Goal: Information Seeking & Learning: Learn about a topic

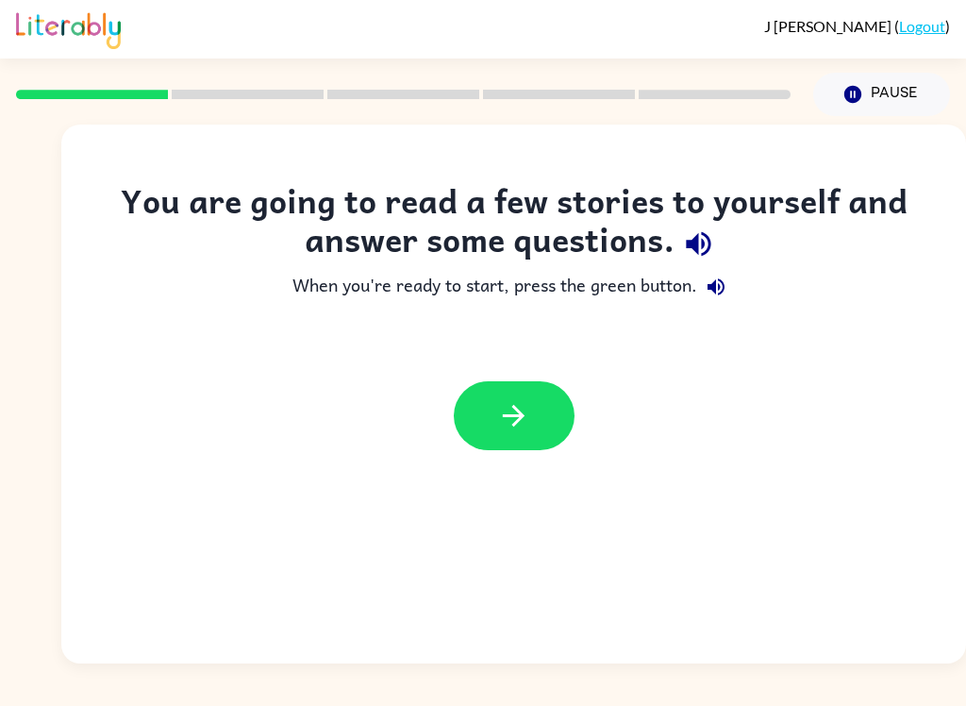
click at [520, 432] on icon "button" at bounding box center [513, 415] width 33 height 33
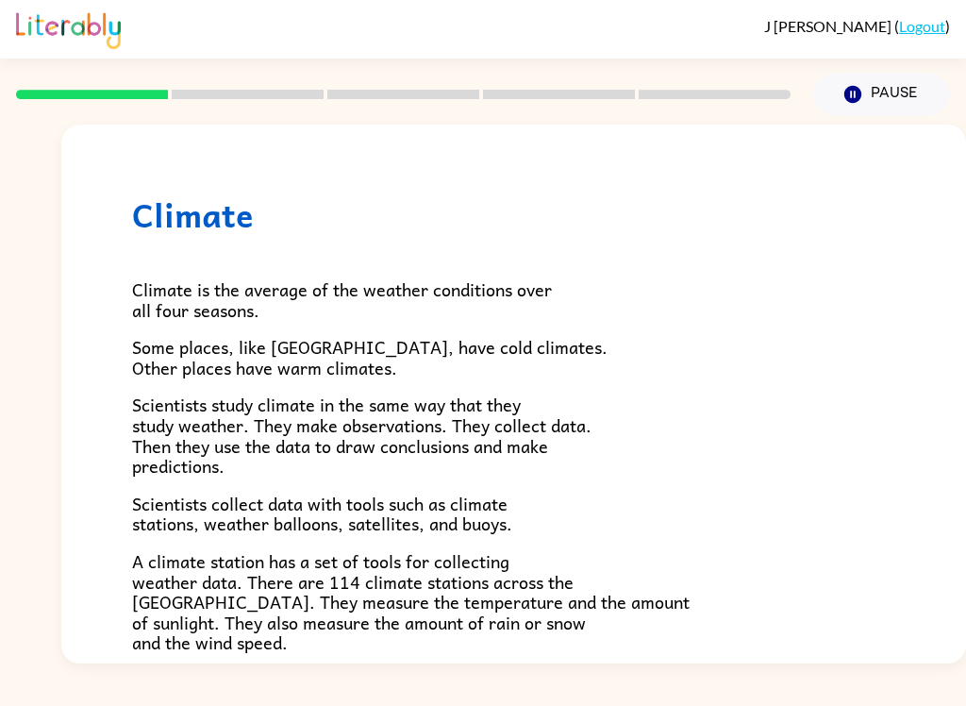
click at [865, 92] on button "Pause Pause" at bounding box center [881, 94] width 137 height 43
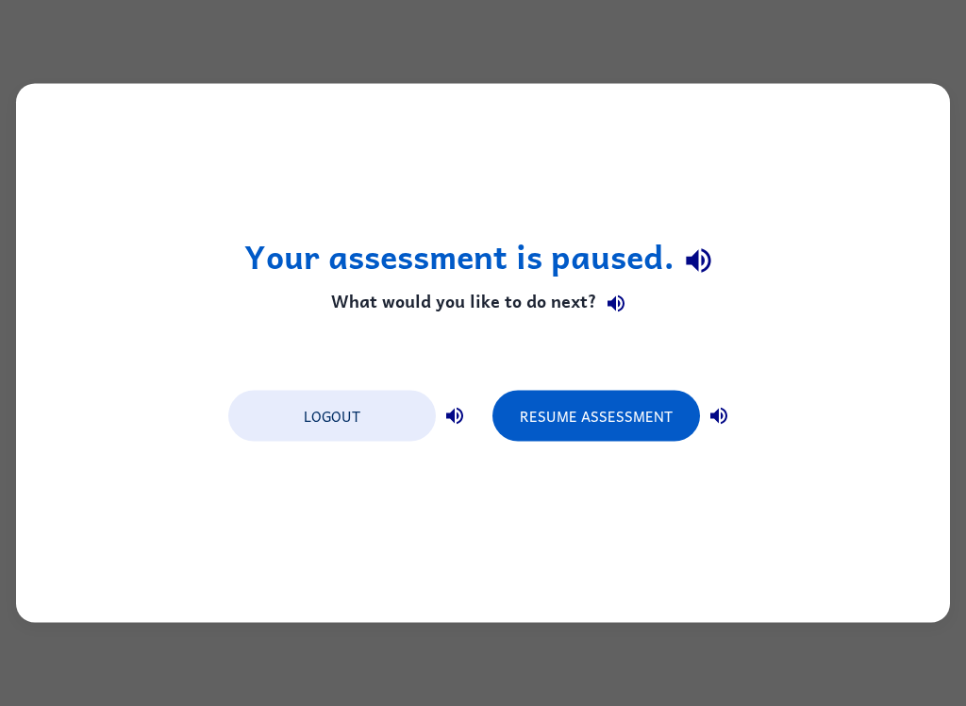
click at [541, 420] on button "Resume Assessment" at bounding box center [596, 416] width 208 height 51
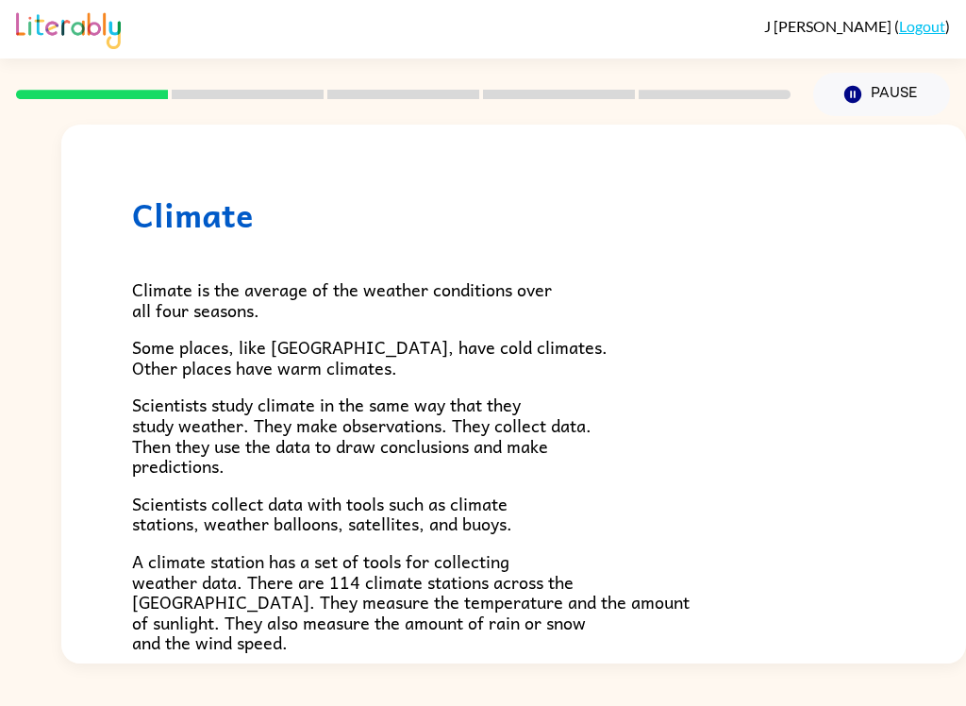
click at [541, 446] on span "Scientists study climate in the same way that they study weather. They make obs…" at bounding box center [361, 435] width 459 height 89
click at [769, 431] on p "Scientists study climate in the same way that they study weather. They make obs…" at bounding box center [513, 434] width 763 height 81
click at [301, 294] on span "Climate is the average of the weather conditions over all four seasons." at bounding box center [342, 299] width 420 height 48
click at [288, 385] on div "Climate is the average of the weather conditions over all four seasons. Some pl…" at bounding box center [513, 620] width 763 height 772
click at [892, 98] on button "Pause Pause" at bounding box center [881, 94] width 137 height 43
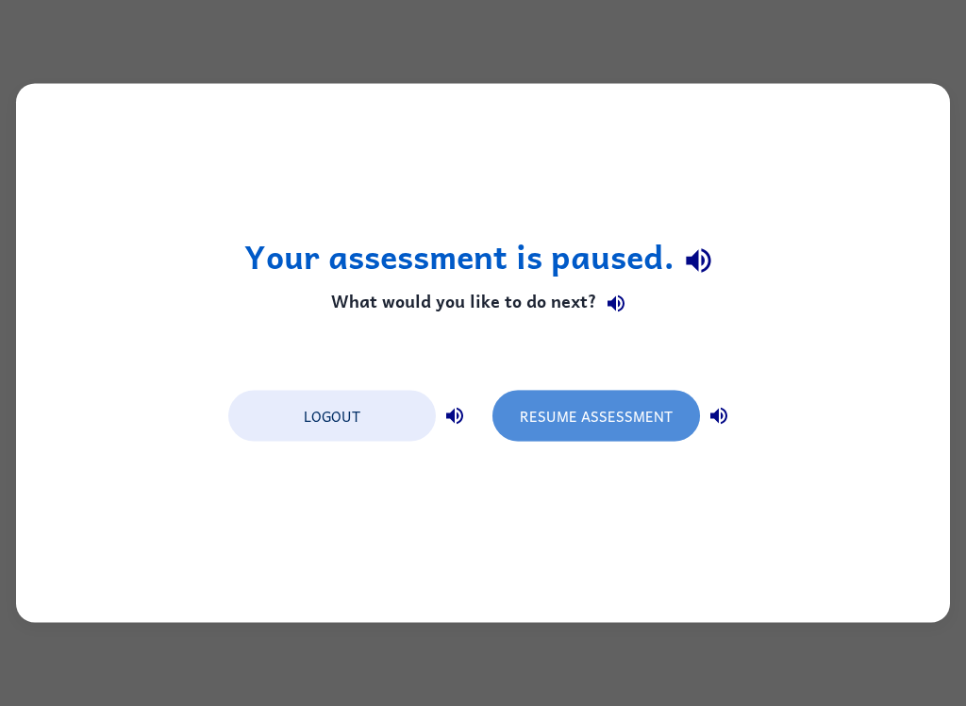
click at [558, 437] on button "Resume Assessment" at bounding box center [596, 416] width 208 height 51
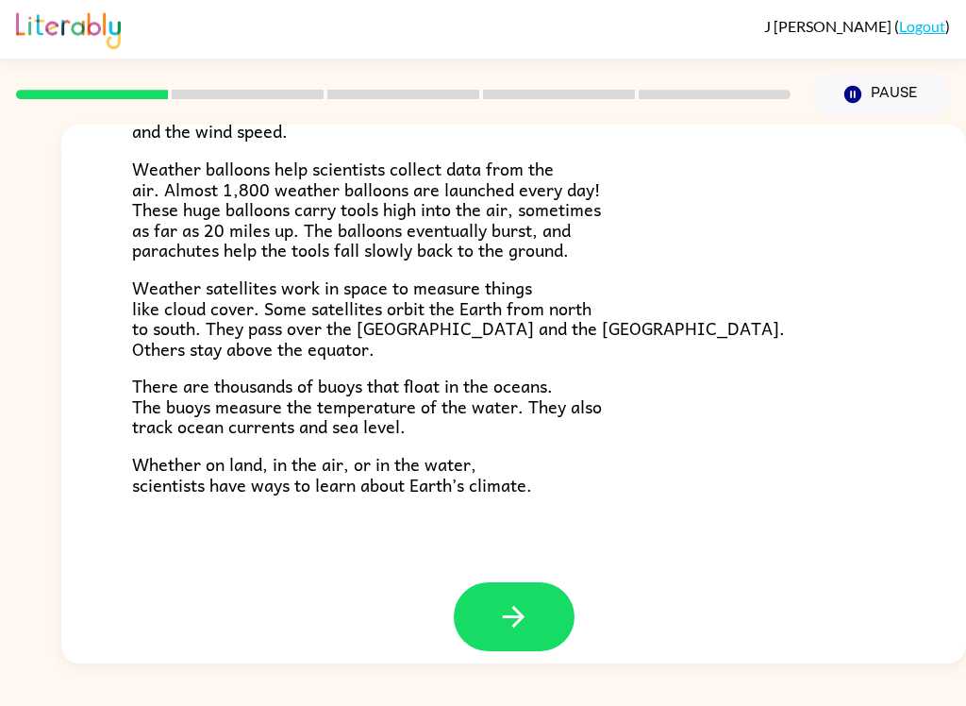
scroll to position [510, 0]
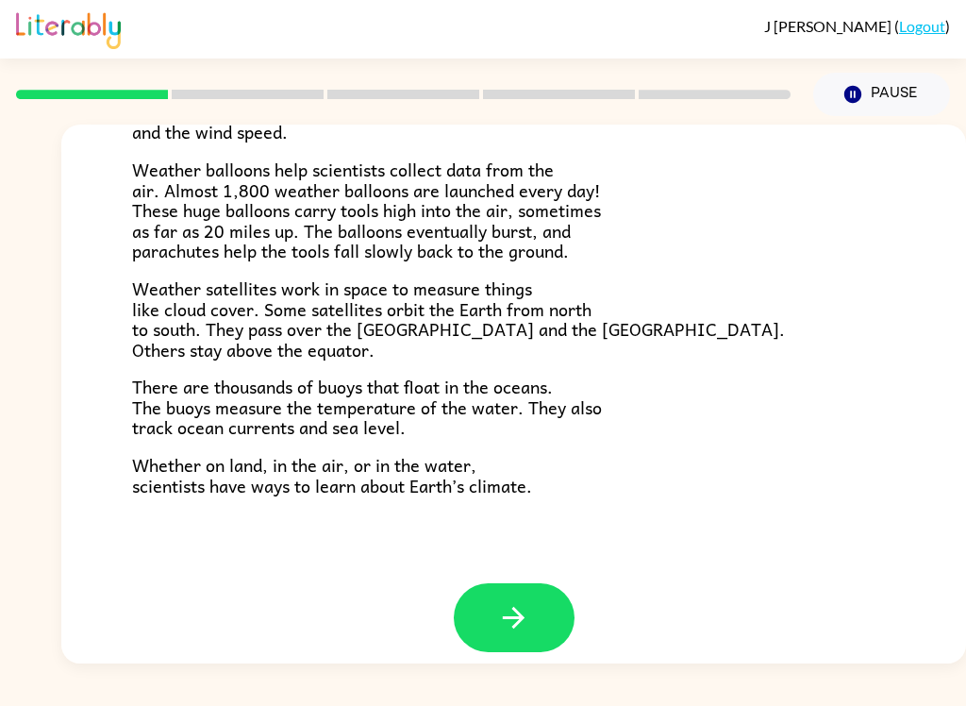
click at [516, 623] on button "button" at bounding box center [514, 617] width 121 height 69
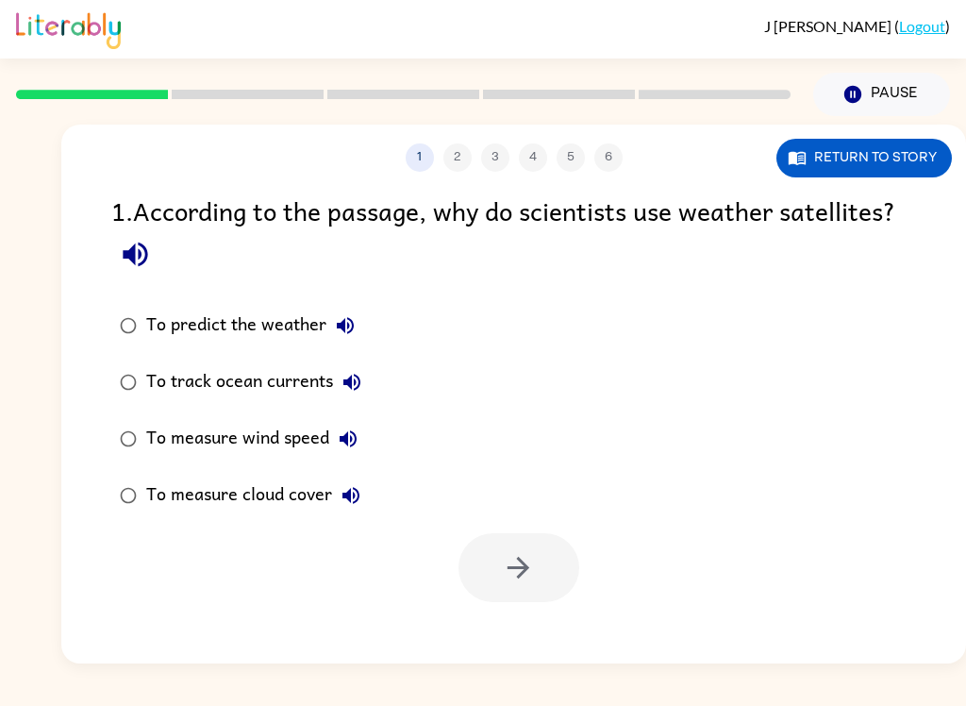
scroll to position [0, 0]
click at [135, 266] on icon "button" at bounding box center [135, 254] width 25 height 25
click at [362, 325] on button "To predict the weather" at bounding box center [345, 326] width 38 height 38
click at [328, 336] on button "To predict the weather" at bounding box center [345, 326] width 38 height 38
click at [339, 304] on label "To predict the weather" at bounding box center [240, 325] width 279 height 57
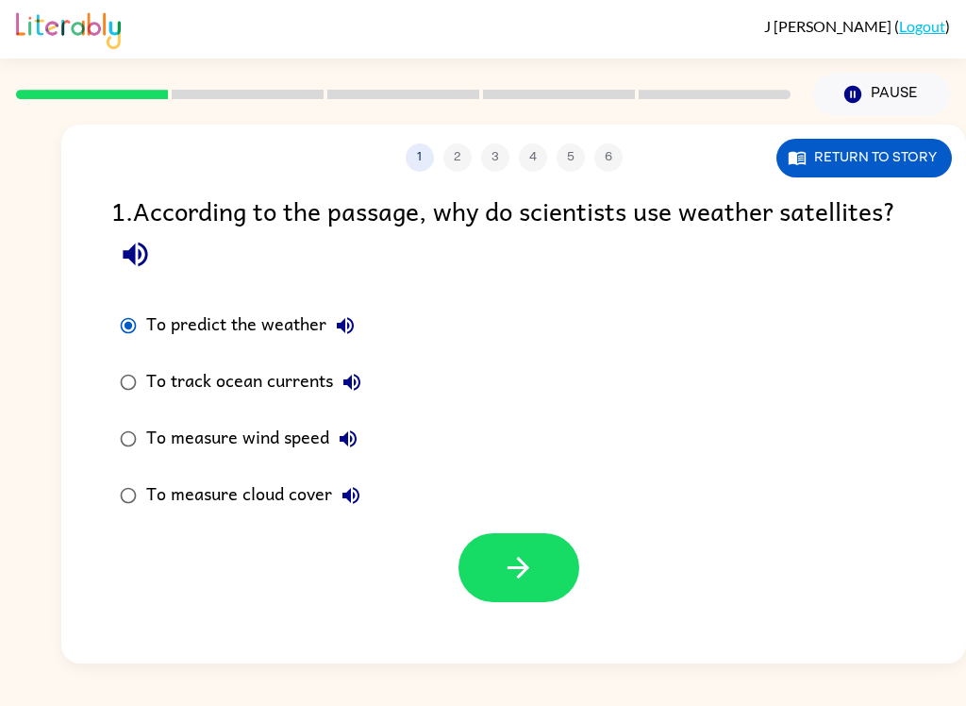
click at [333, 341] on button "To predict the weather" at bounding box center [345, 326] width 38 height 38
click at [346, 333] on icon "button" at bounding box center [345, 325] width 23 height 23
click at [362, 388] on icon "button" at bounding box center [352, 382] width 23 height 23
click at [358, 439] on icon "button" at bounding box center [348, 438] width 23 height 23
click at [351, 502] on icon "button" at bounding box center [350, 495] width 17 height 17
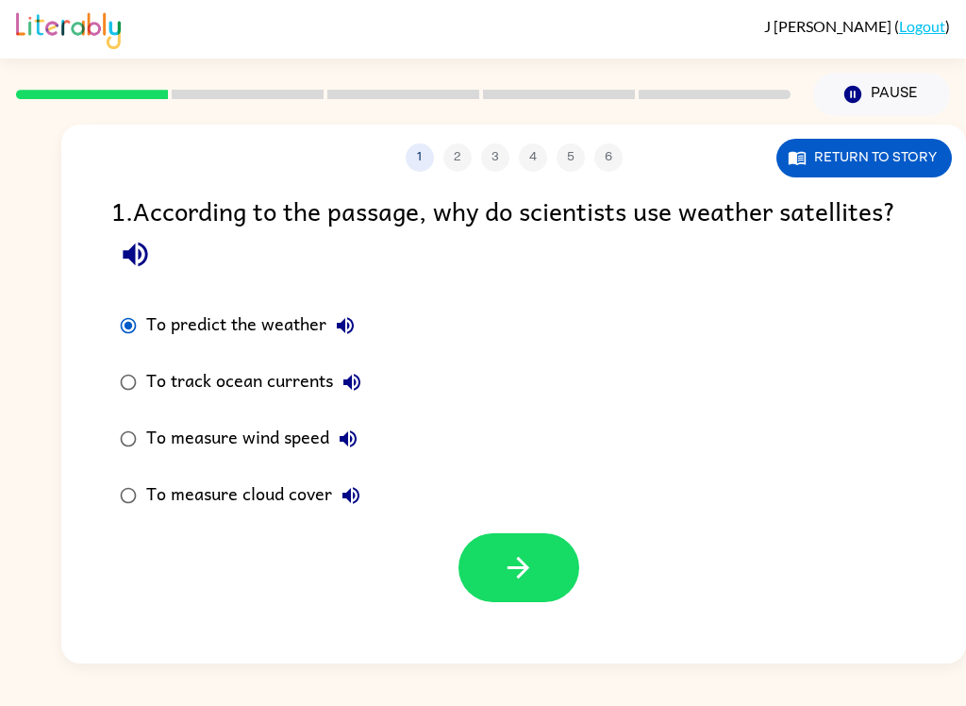
click at [688, 695] on div "J DuBois ( Logout ) Pause Pause 1 2 3 4 5 6 Return to story 1 . According to th…" at bounding box center [483, 353] width 966 height 706
click at [341, 301] on label "To predict the weather" at bounding box center [240, 325] width 279 height 57
click at [282, 311] on div "To predict the weather" at bounding box center [255, 326] width 218 height 38
click at [575, 578] on button "button" at bounding box center [518, 567] width 121 height 69
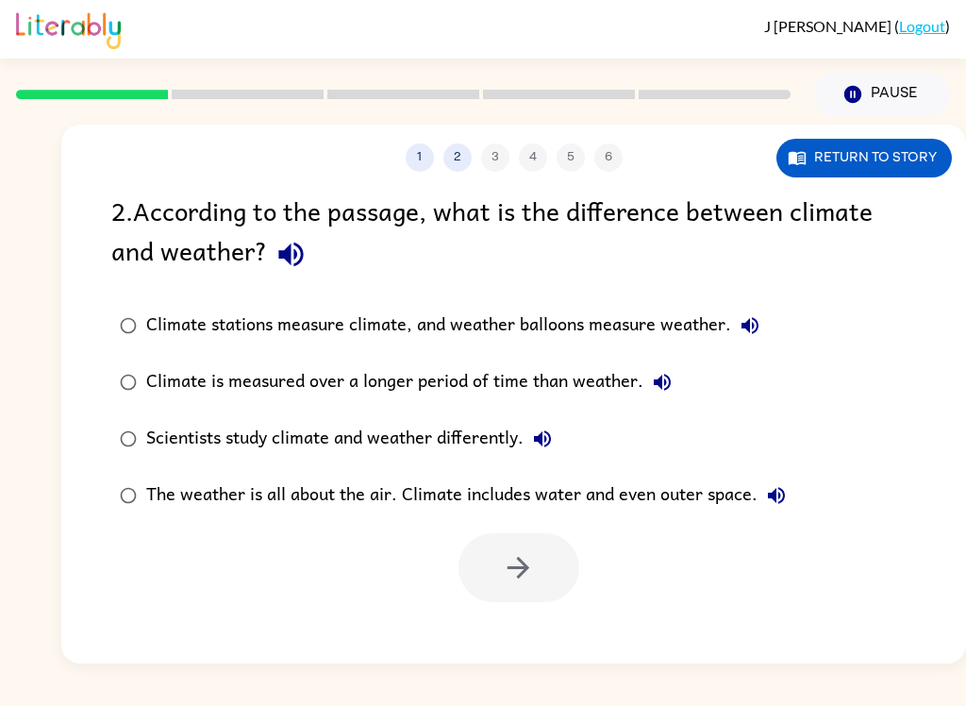
click at [537, 522] on label "The weather is all about the air. Climate includes water and even outer space." at bounding box center [453, 495] width 704 height 57
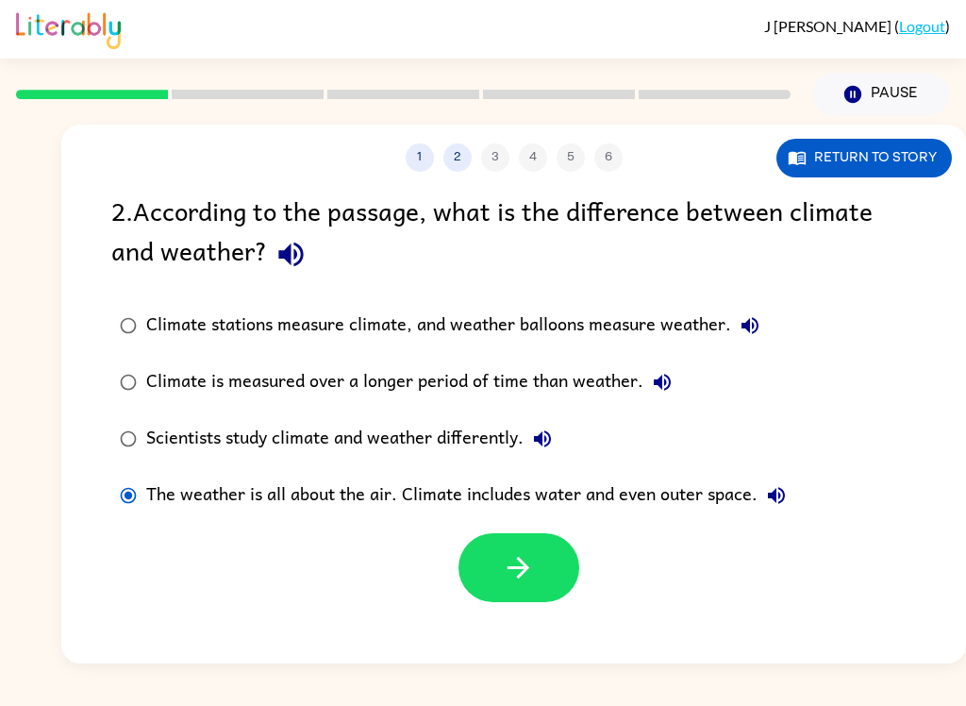
click at [302, 259] on icon "button" at bounding box center [290, 254] width 25 height 25
click at [745, 331] on icon "button" at bounding box center [750, 325] width 23 height 23
click at [742, 323] on icon "button" at bounding box center [750, 325] width 23 height 23
click at [668, 378] on icon "button" at bounding box center [662, 382] width 23 height 23
click at [554, 425] on button "Scientists study climate and weather differently." at bounding box center [543, 439] width 38 height 38
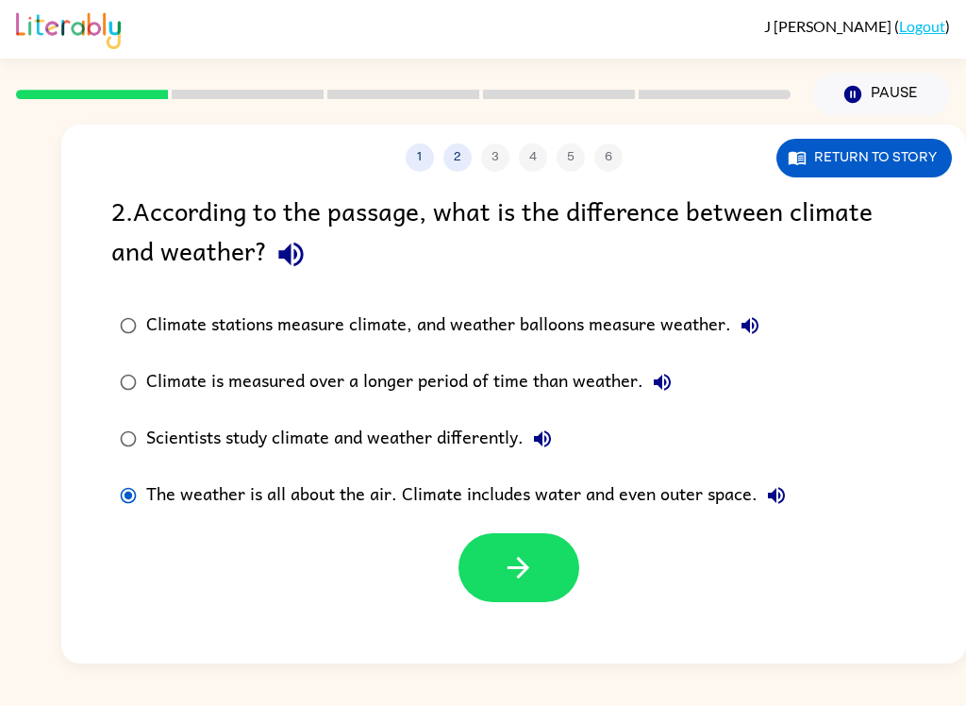
click at [791, 494] on button "The weather is all about the air. Climate includes water and even outer space." at bounding box center [777, 495] width 38 height 38
click at [763, 510] on button "The weather is all about the air. Climate includes water and even outer space." at bounding box center [777, 495] width 38 height 38
click at [759, 506] on button "The weather is all about the air. Climate includes water and even outer space." at bounding box center [777, 495] width 38 height 38
click at [516, 570] on icon "button" at bounding box center [519, 568] width 22 height 22
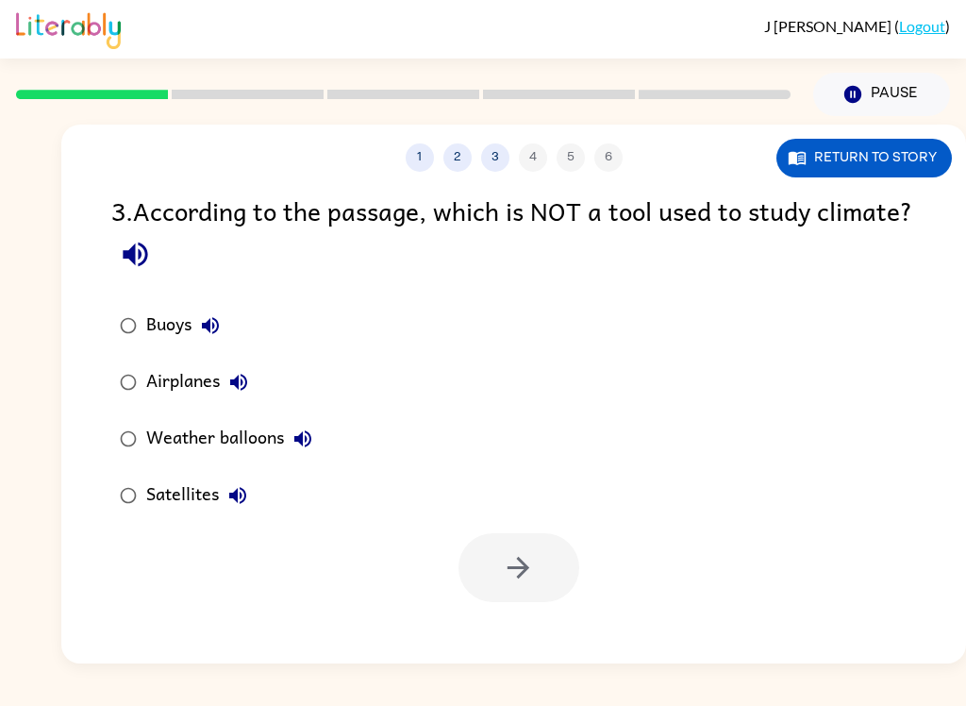
click at [152, 271] on icon "button" at bounding box center [135, 254] width 33 height 33
click at [152, 250] on icon "button" at bounding box center [135, 254] width 33 height 33
click at [152, 264] on icon "button" at bounding box center [135, 254] width 33 height 33
click at [220, 314] on button "Buoys" at bounding box center [210, 326] width 38 height 38
click at [236, 311] on label "Buoys" at bounding box center [216, 325] width 230 height 57
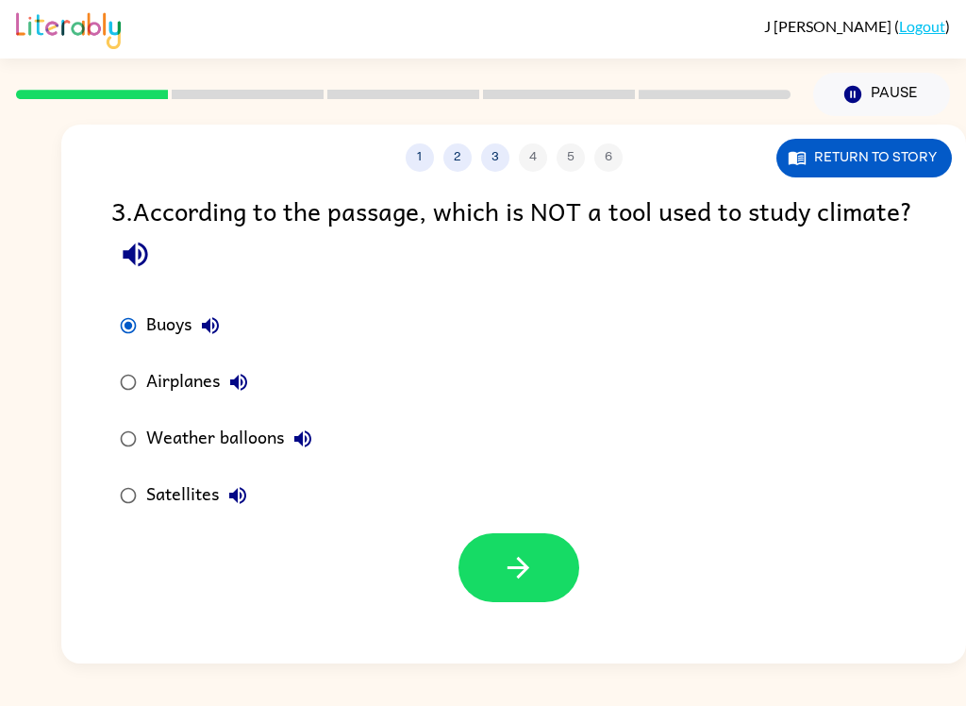
click at [204, 335] on icon "button" at bounding box center [210, 325] width 23 height 23
click at [261, 375] on label "Airplanes" at bounding box center [216, 382] width 230 height 57
click at [237, 383] on icon "button" at bounding box center [238, 382] width 17 height 17
click at [309, 428] on button "Weather balloons" at bounding box center [303, 439] width 38 height 38
click at [250, 500] on button "Satellites" at bounding box center [238, 495] width 38 height 38
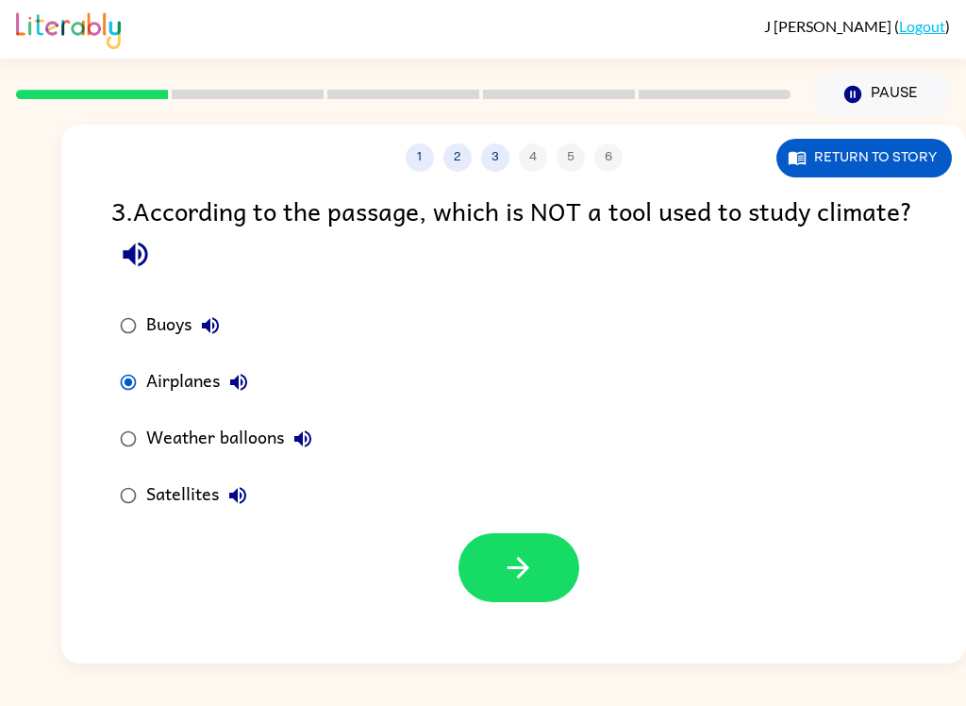
click at [272, 427] on div "Weather balloons" at bounding box center [233, 439] width 175 height 38
click at [529, 554] on icon "button" at bounding box center [518, 567] width 33 height 33
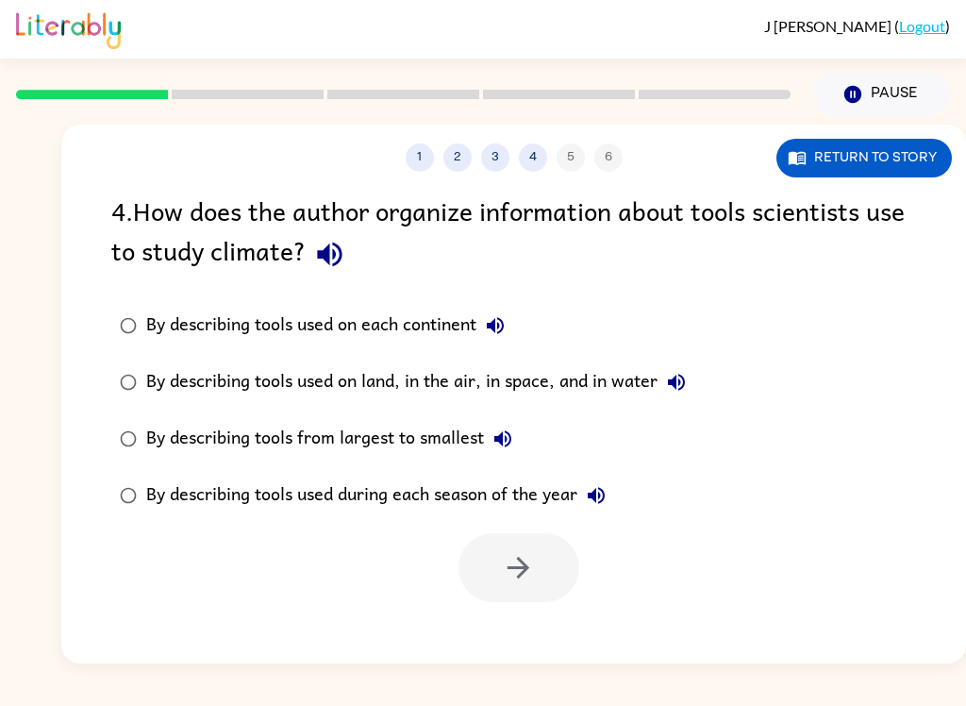
click at [346, 256] on icon "button" at bounding box center [329, 254] width 33 height 33
click at [180, 665] on div "J DuBois ( Logout ) Pause Pause 1 2 3 4 5 6 Return to story 4 . How does the au…" at bounding box center [483, 353] width 966 height 706
click at [514, 325] on button "By describing tools used on each continent" at bounding box center [495, 326] width 38 height 38
click at [638, 379] on div "By describing tools used on land, in the air, in space, and in water" at bounding box center [420, 382] width 549 height 38
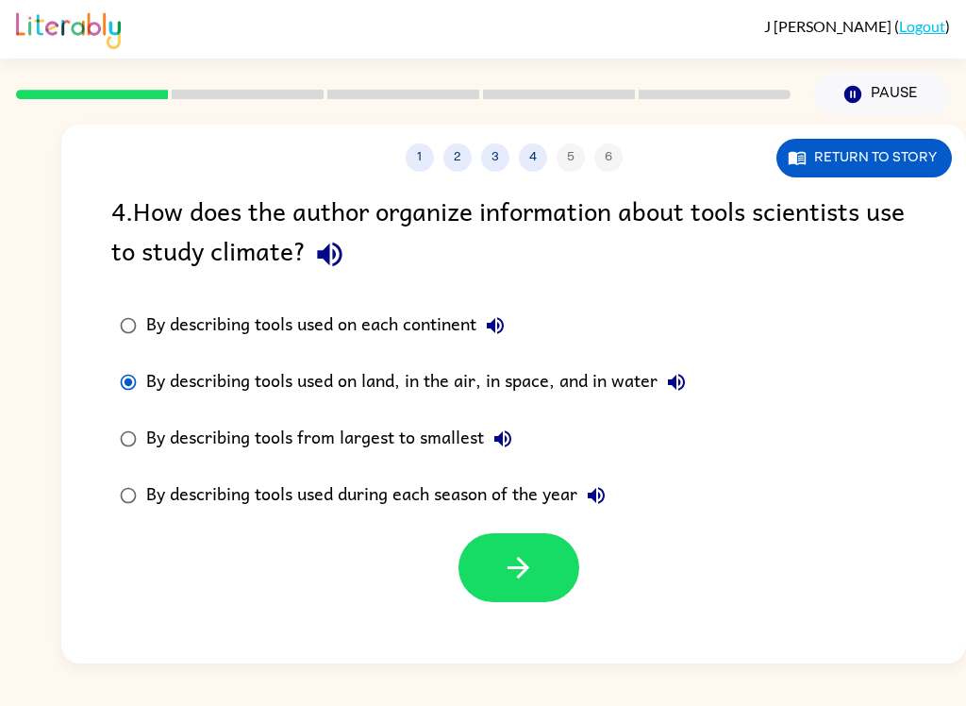
click at [685, 358] on label "By describing tools used on land, in the air, in space, and in water" at bounding box center [403, 382] width 604 height 57
click at [683, 397] on button "By describing tools used on land, in the air, in space, and in water" at bounding box center [677, 382] width 38 height 38
click at [623, 354] on label "By describing tools used on each continent" at bounding box center [403, 325] width 604 height 57
click at [556, 386] on div "By describing tools used on land, in the air, in space, and in water" at bounding box center [420, 382] width 549 height 38
click at [543, 582] on button "button" at bounding box center [518, 567] width 121 height 69
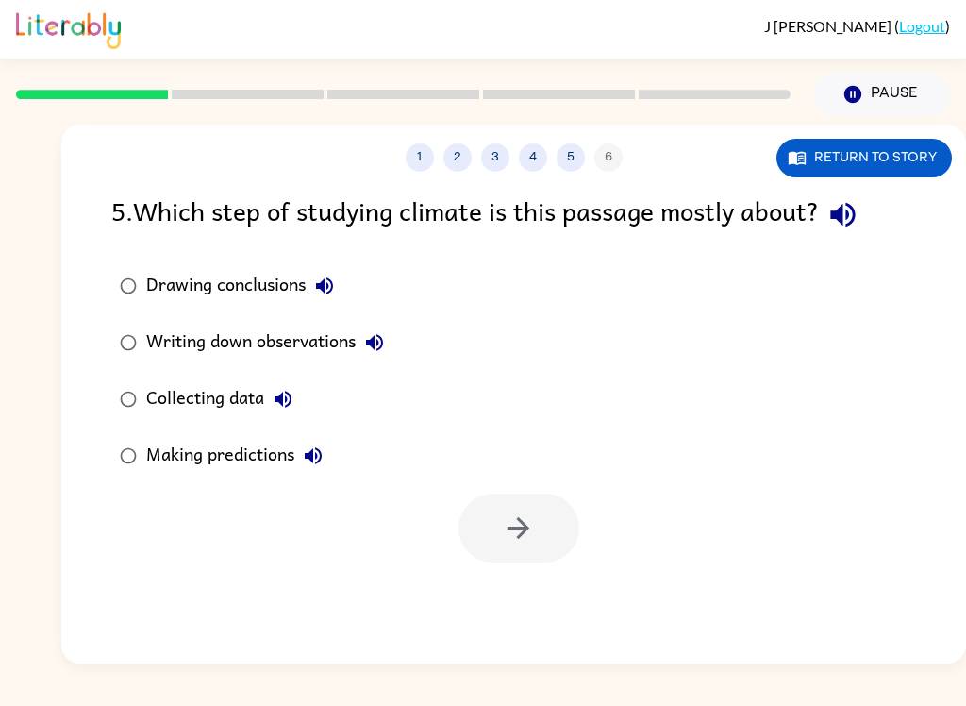
click at [855, 224] on icon "button" at bounding box center [842, 215] width 25 height 25
click at [328, 295] on icon "button" at bounding box center [324, 286] width 23 height 23
click at [386, 354] on icon "button" at bounding box center [374, 342] width 23 height 23
click at [301, 395] on button "Collecting data" at bounding box center [283, 399] width 38 height 38
click at [326, 449] on button "Making predictions" at bounding box center [313, 456] width 38 height 38
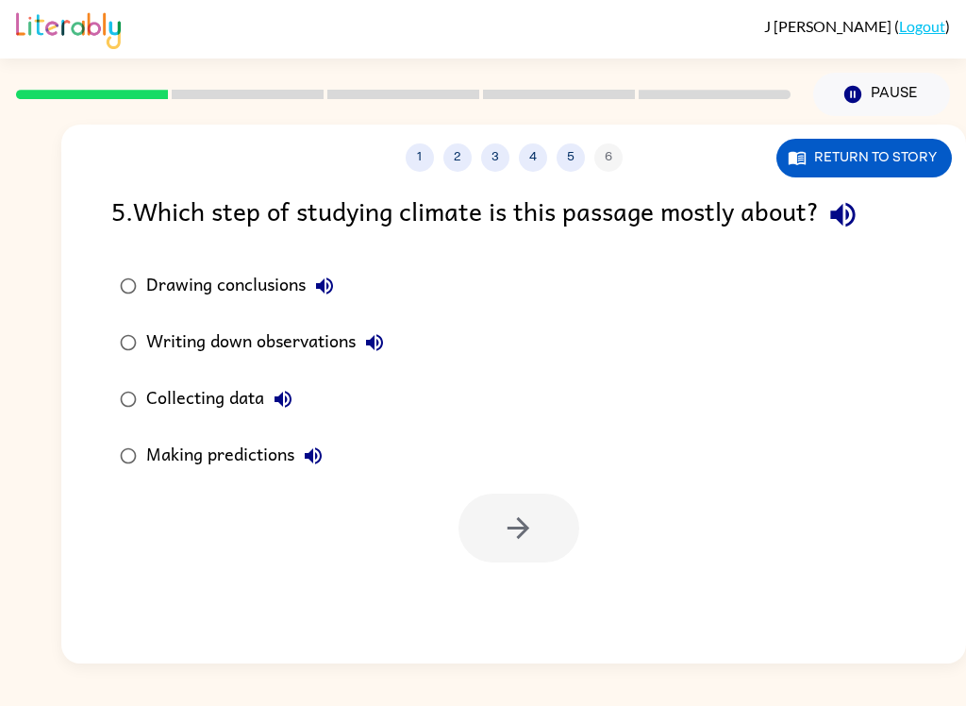
click at [263, 410] on div "Collecting data" at bounding box center [224, 399] width 156 height 38
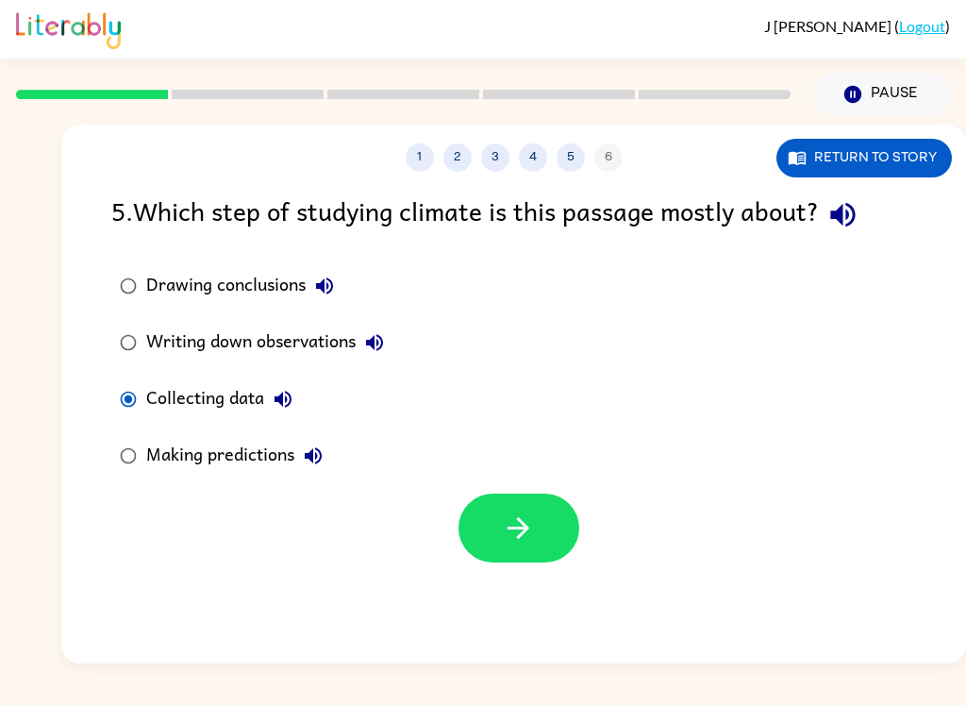
click at [527, 547] on button "button" at bounding box center [518, 527] width 121 height 69
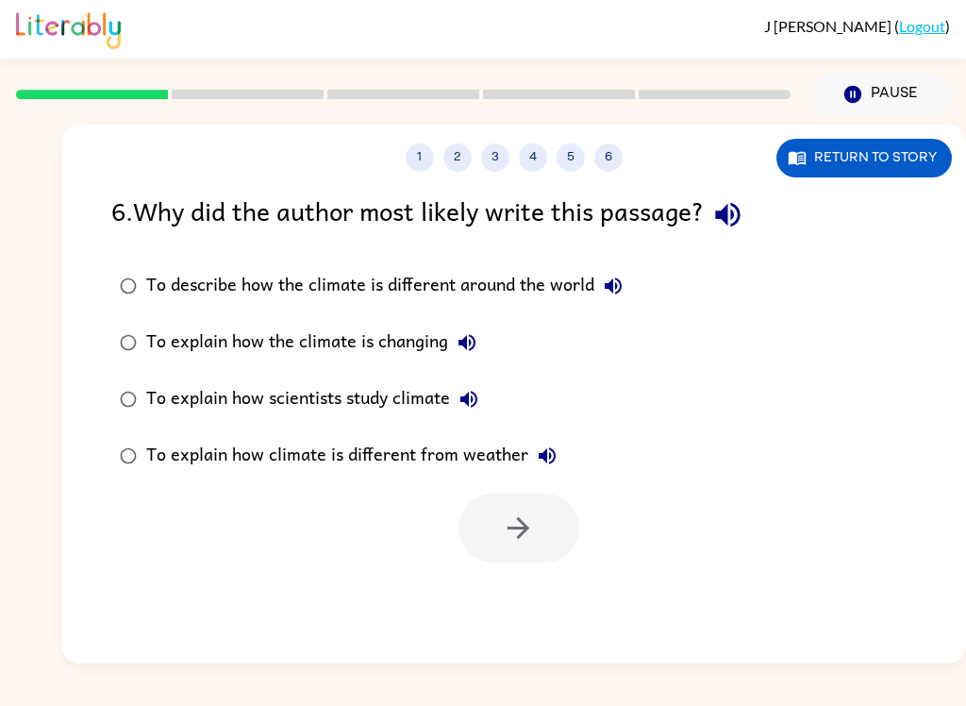
click at [744, 201] on icon "button" at bounding box center [727, 214] width 33 height 33
click at [597, 278] on button "To describe how the climate is different around the world" at bounding box center [613, 286] width 38 height 38
click at [529, 286] on div "To describe how the climate is different around the world" at bounding box center [389, 286] width 486 height 38
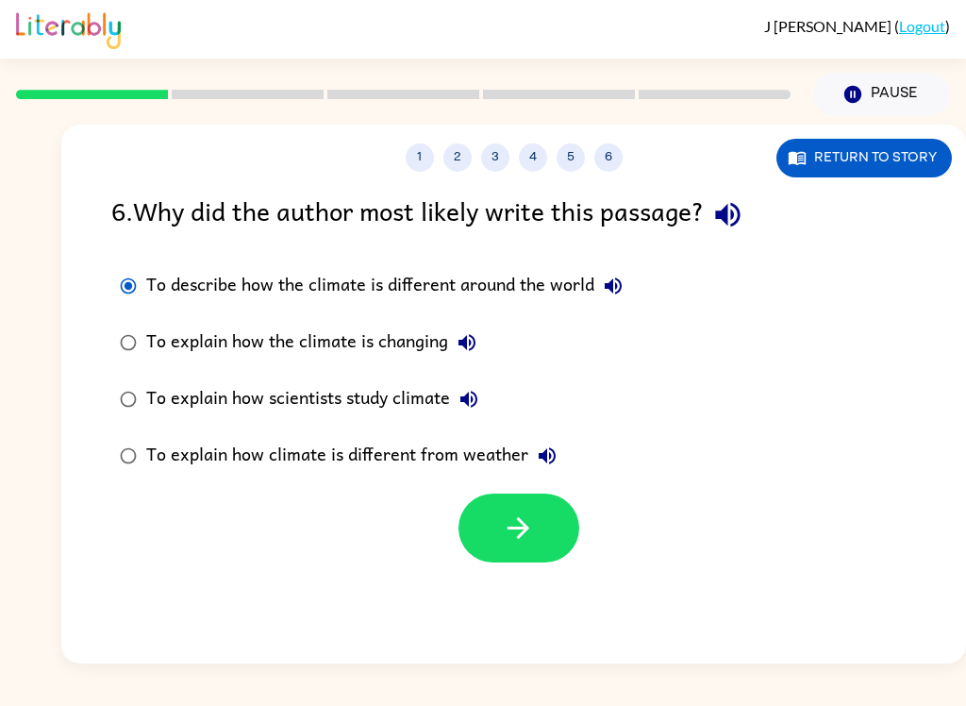
click at [529, 531] on icon "button" at bounding box center [518, 527] width 33 height 33
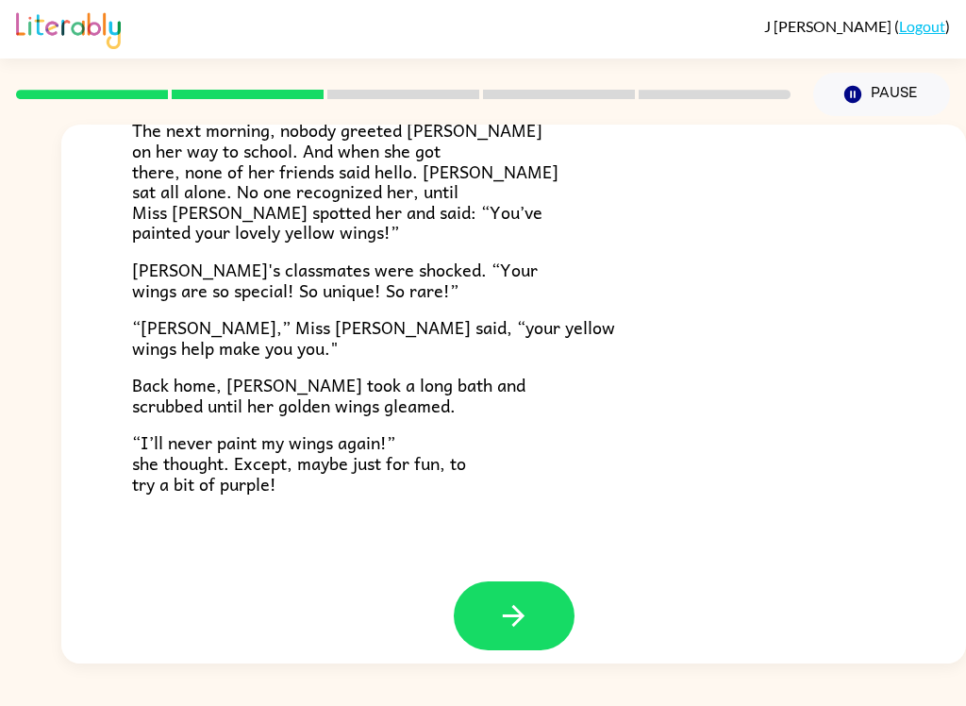
scroll to position [510, 0]
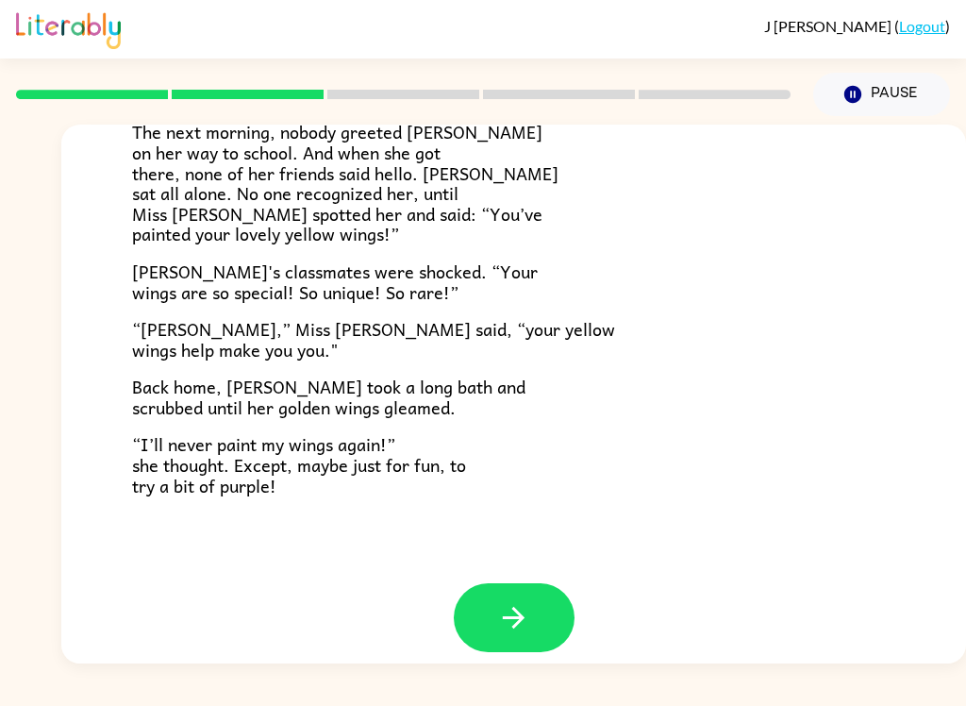
click at [545, 596] on button "button" at bounding box center [514, 617] width 121 height 69
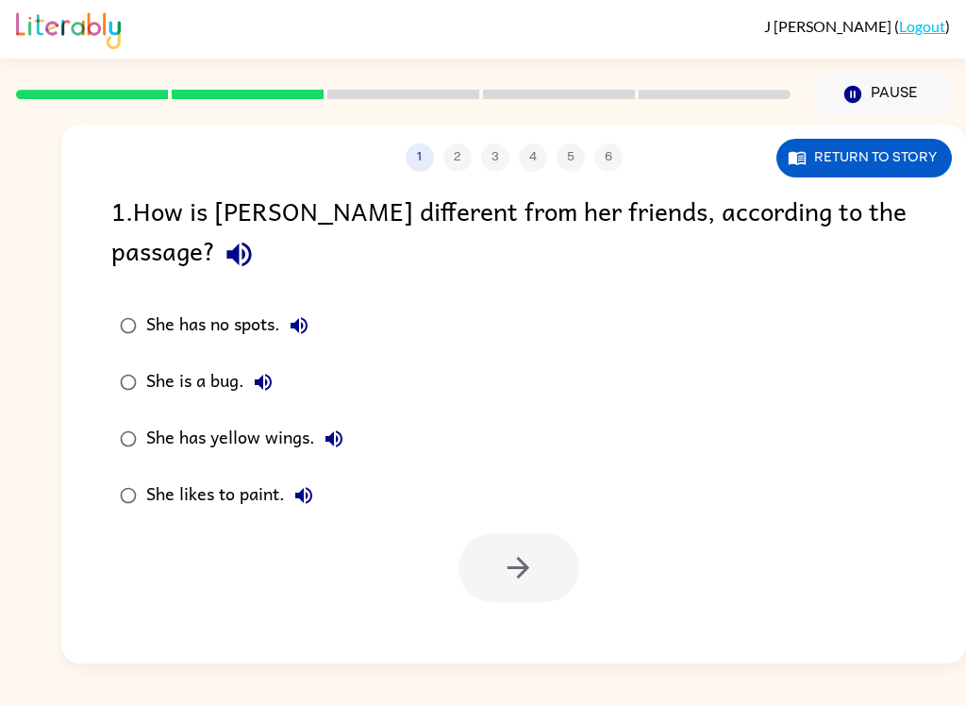
click at [256, 238] on icon "button" at bounding box center [239, 254] width 33 height 33
click at [312, 307] on div "She has no spots." at bounding box center [232, 326] width 172 height 38
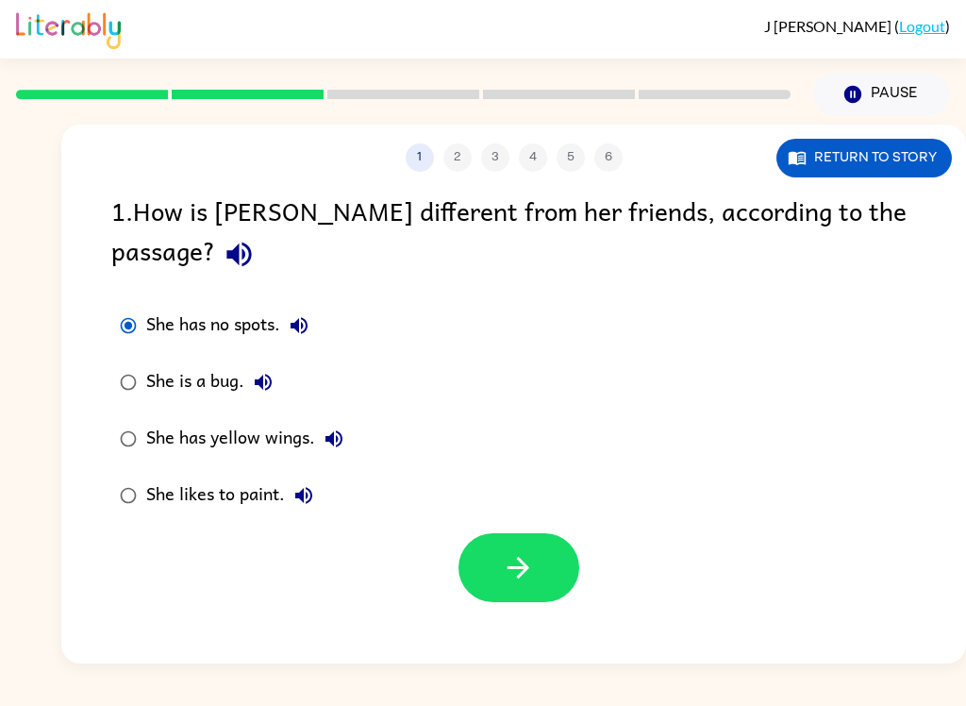
click at [306, 314] on icon "button" at bounding box center [299, 325] width 23 height 23
click at [268, 363] on button "She is a bug." at bounding box center [263, 382] width 38 height 38
click at [269, 307] on div "She has no spots." at bounding box center [232, 326] width 172 height 38
click at [543, 544] on button "button" at bounding box center [518, 567] width 121 height 69
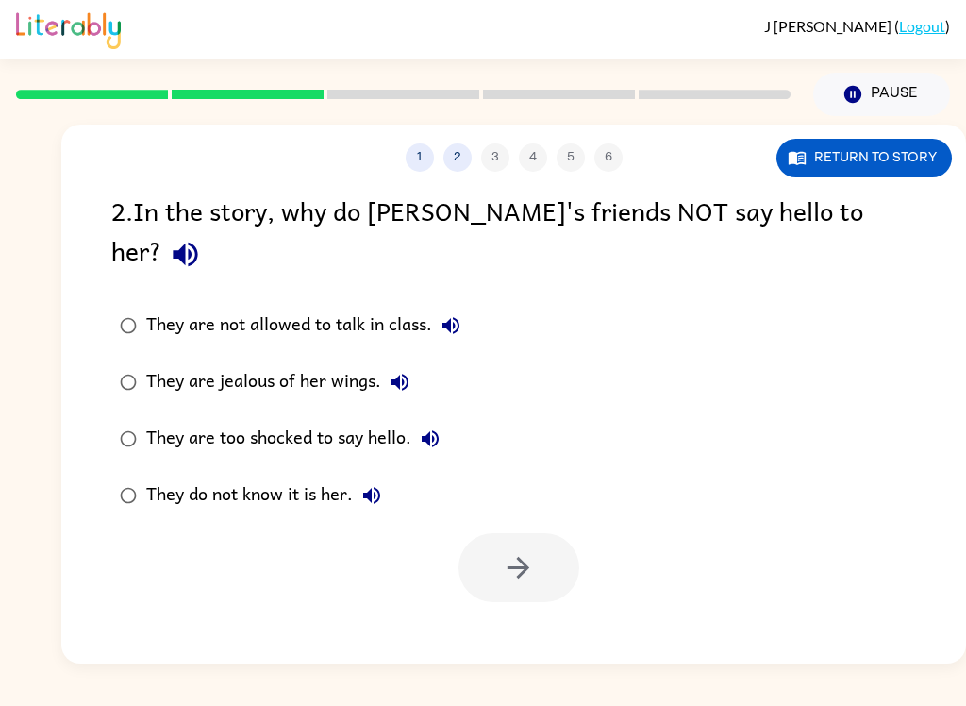
click at [197, 242] on icon "button" at bounding box center [185, 254] width 25 height 25
click at [456, 317] on icon "button" at bounding box center [450, 325] width 17 height 17
click at [415, 363] on button "They are jealous of her wings." at bounding box center [400, 382] width 38 height 38
click at [424, 427] on icon "button" at bounding box center [430, 438] width 23 height 23
click at [380, 484] on icon "button" at bounding box center [371, 495] width 23 height 23
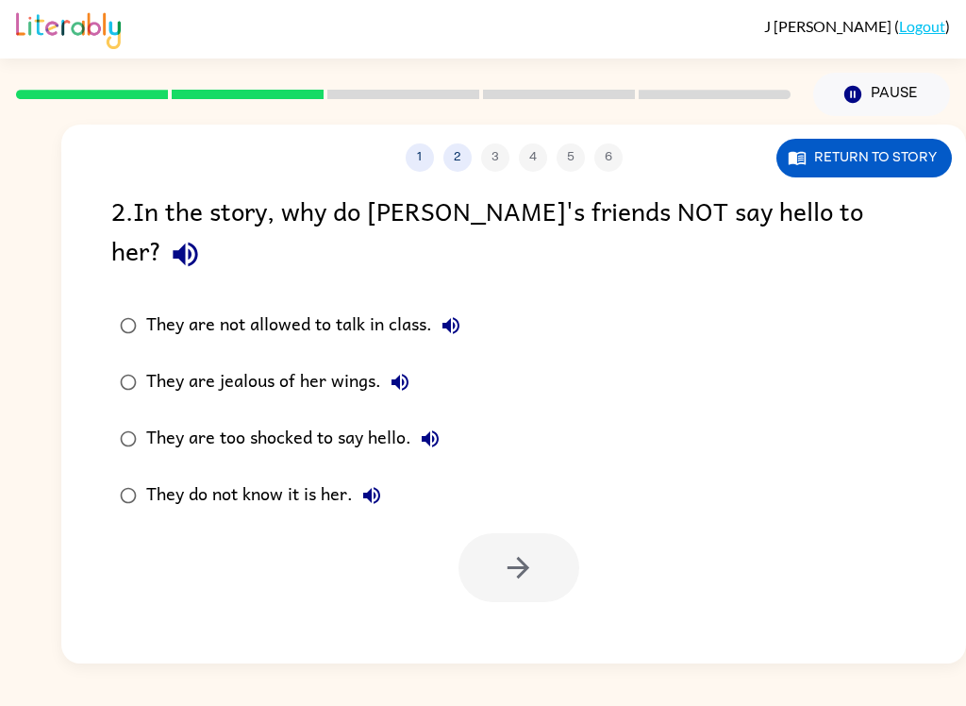
click at [342, 363] on div "They are jealous of her wings." at bounding box center [282, 382] width 273 height 38
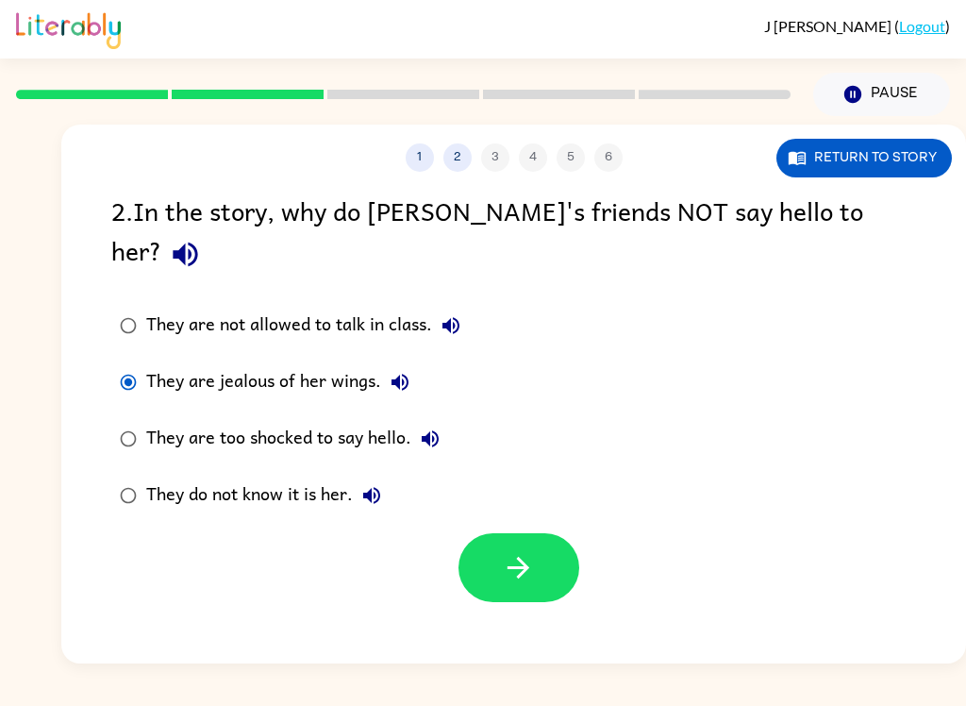
click at [513, 533] on button "button" at bounding box center [518, 567] width 121 height 69
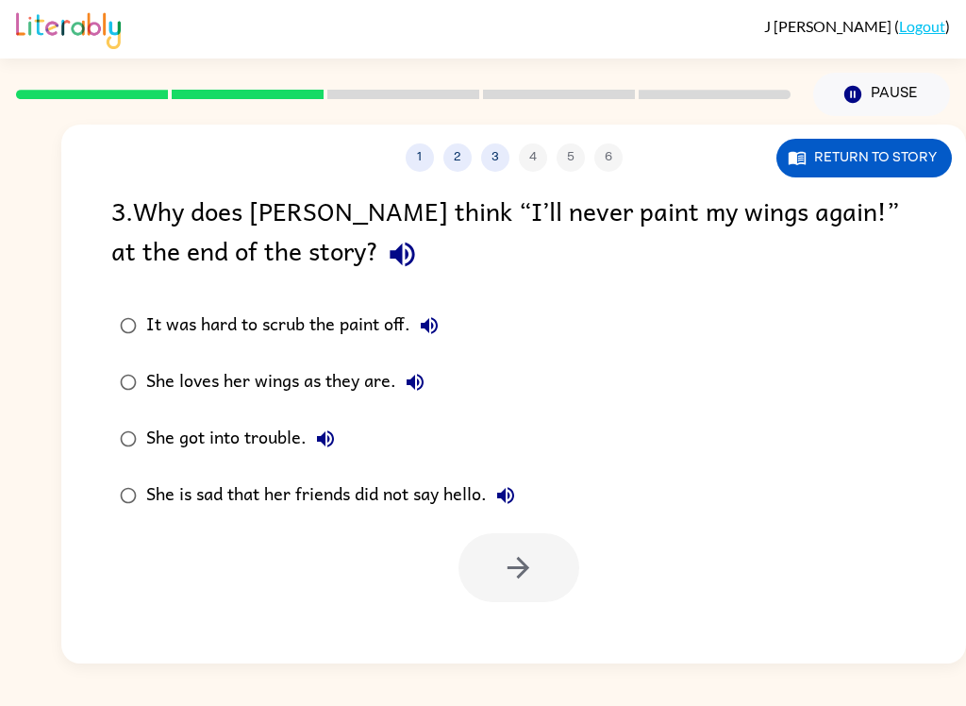
click at [386, 269] on icon "button" at bounding box center [402, 254] width 33 height 33
click at [431, 319] on icon "button" at bounding box center [429, 325] width 23 height 23
click at [415, 379] on icon "button" at bounding box center [415, 382] width 17 height 17
click at [353, 390] on div "She loves her wings as they are." at bounding box center [290, 382] width 288 height 38
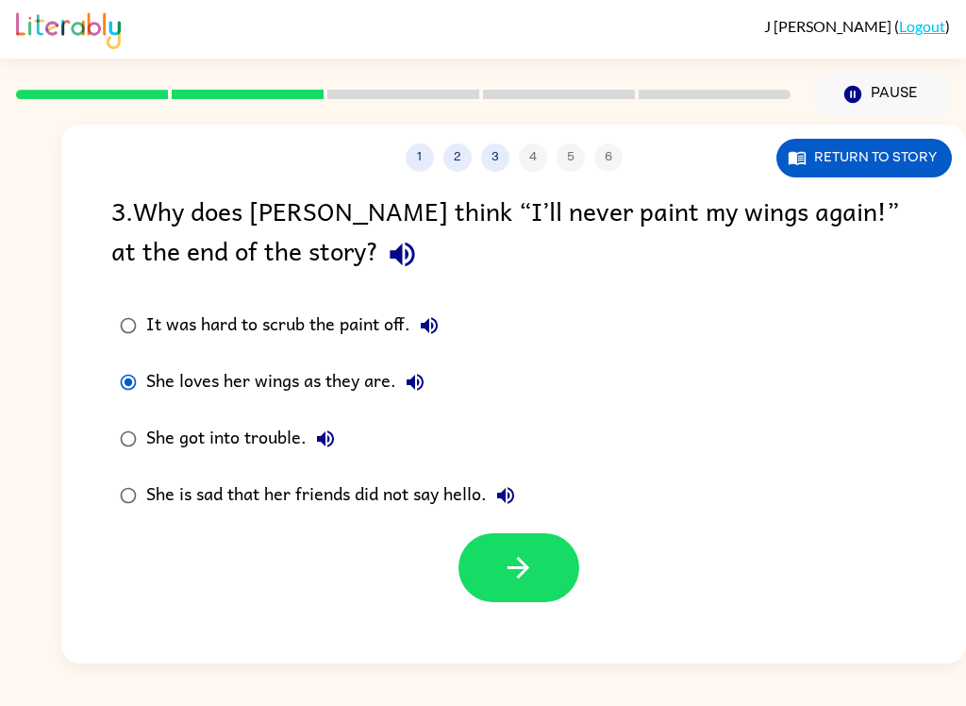
click at [530, 589] on button "button" at bounding box center [518, 567] width 121 height 69
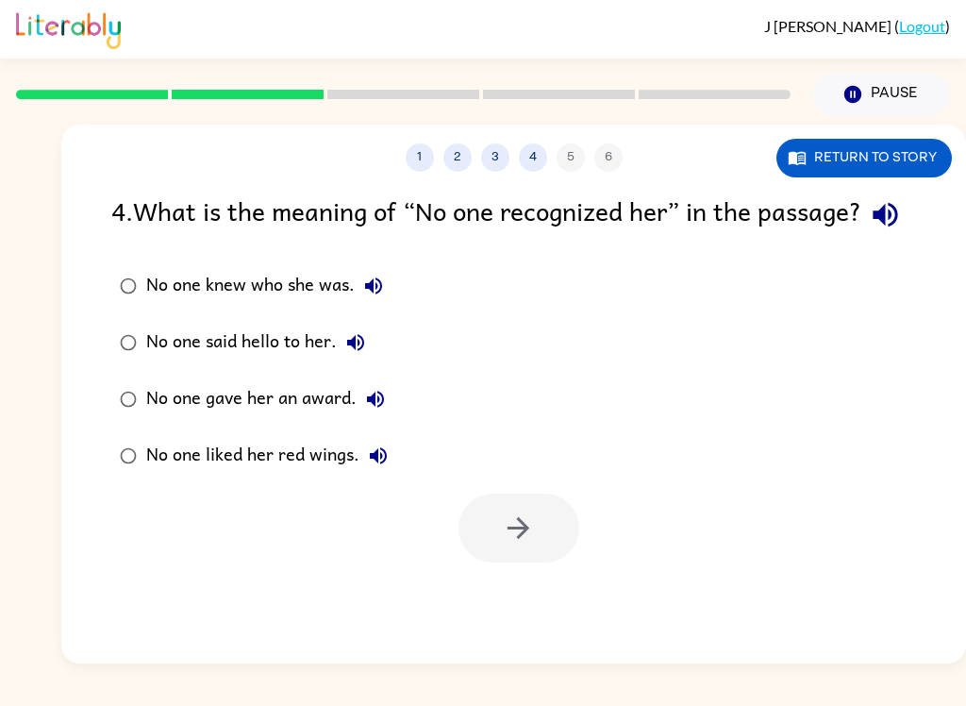
click at [869, 231] on icon "button" at bounding box center [885, 214] width 33 height 33
click at [380, 294] on icon "button" at bounding box center [373, 285] width 17 height 17
click at [375, 361] on div "No one said hello to her." at bounding box center [260, 343] width 228 height 38
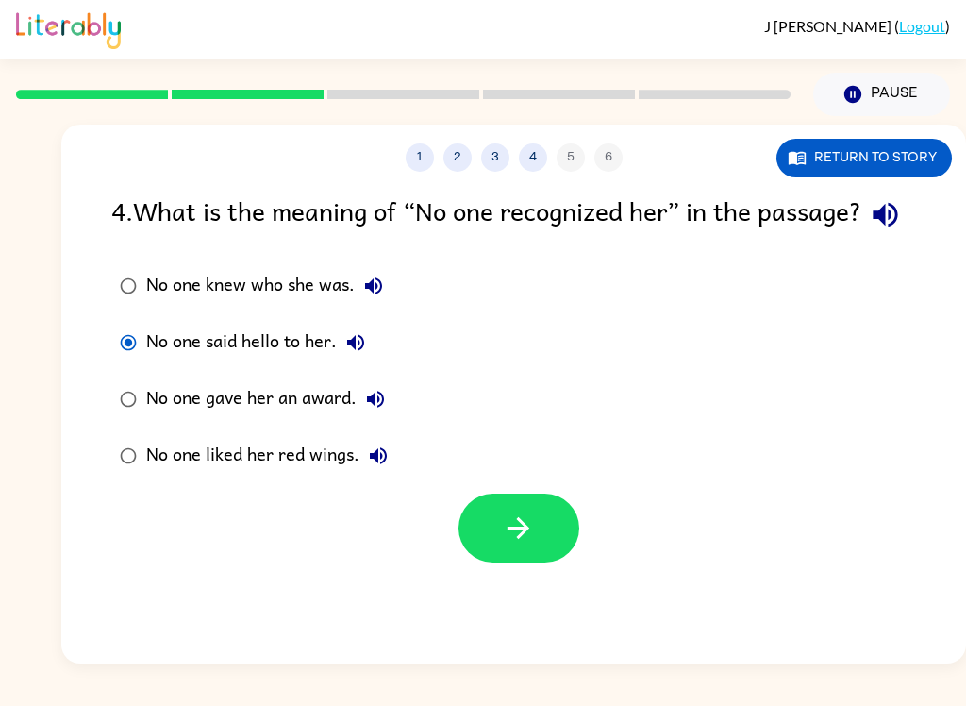
click at [341, 305] on div "No one knew who she was." at bounding box center [269, 286] width 246 height 38
click at [554, 562] on button "button" at bounding box center [518, 527] width 121 height 69
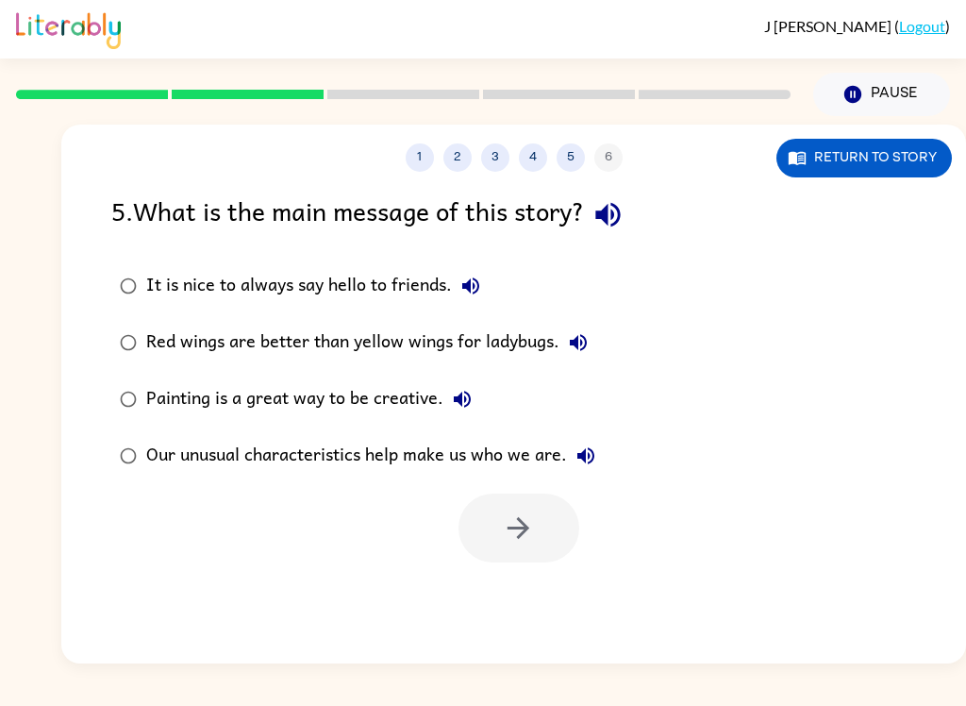
click at [617, 192] on button "button" at bounding box center [608, 215] width 48 height 48
click at [624, 217] on icon "button" at bounding box center [607, 214] width 33 height 33
click at [646, 210] on div "5 . What is the main message of this story?" at bounding box center [513, 215] width 805 height 48
click at [604, 236] on button "button" at bounding box center [608, 215] width 48 height 48
click at [612, 243] on div "5 . What is the main message of this story? It is nice to always say hello to f…" at bounding box center [513, 377] width 905 height 372
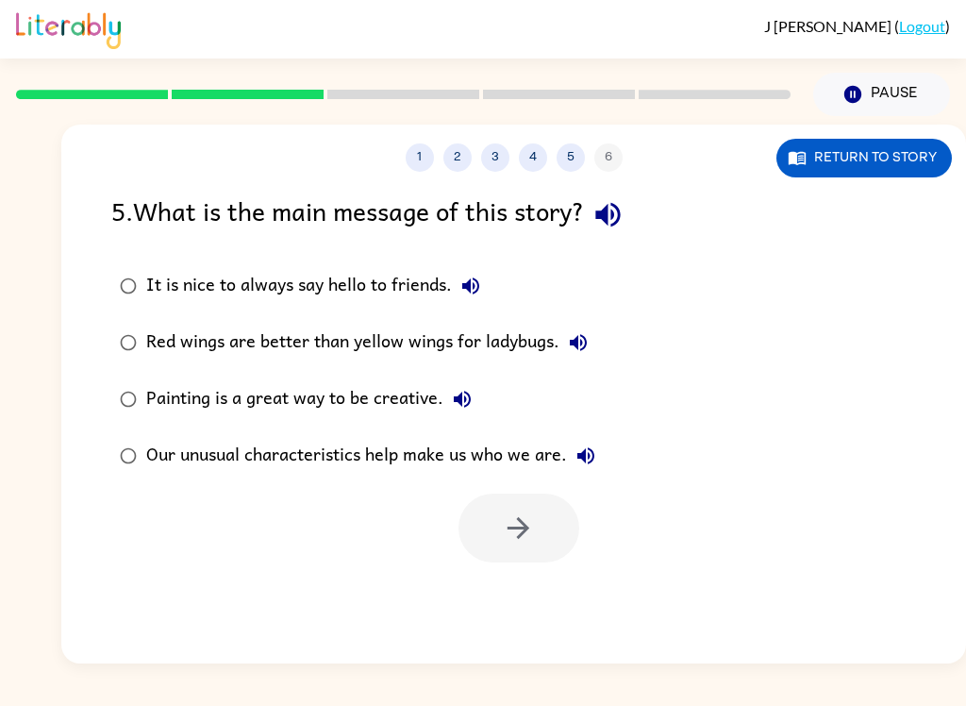
click at [475, 281] on icon "button" at bounding box center [470, 285] width 17 height 17
click at [581, 352] on icon "button" at bounding box center [578, 342] width 23 height 23
click at [461, 407] on icon "button" at bounding box center [462, 399] width 17 height 17
click at [581, 459] on icon "button" at bounding box center [585, 455] width 17 height 17
click at [444, 475] on div "Our unusual characteristics help make us who we are." at bounding box center [375, 456] width 458 height 38
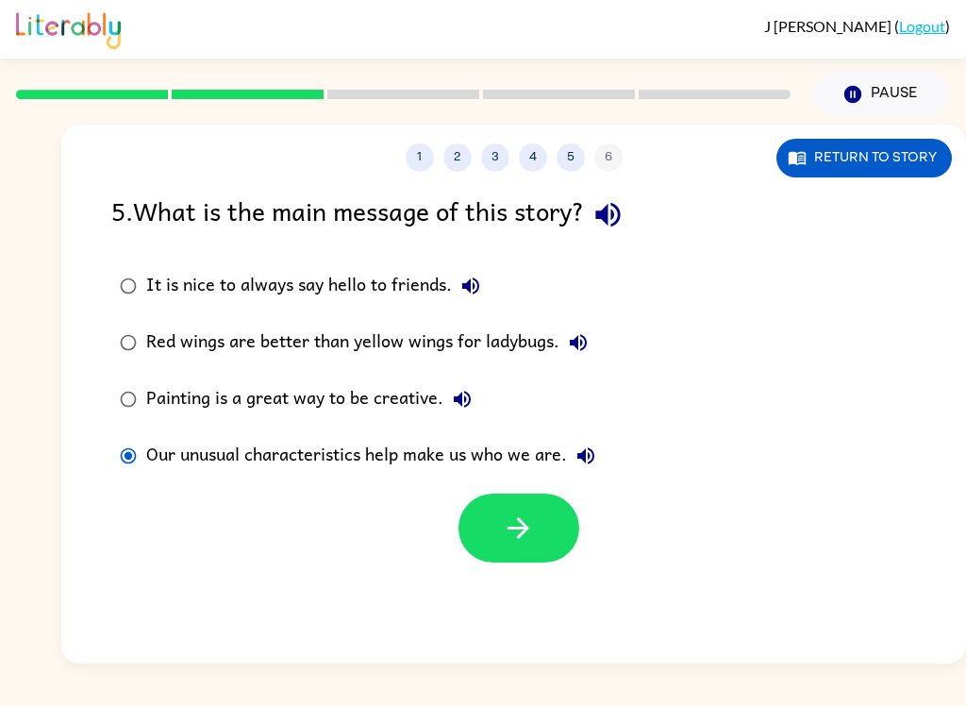
click at [476, 525] on button "button" at bounding box center [518, 527] width 121 height 69
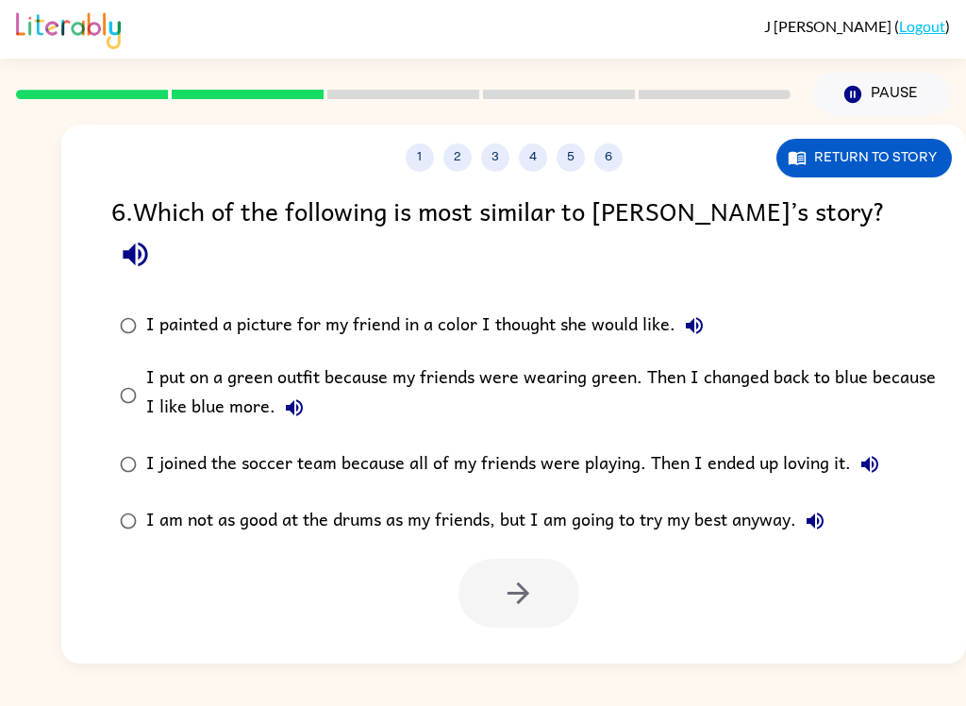
click at [152, 238] on icon "button" at bounding box center [135, 254] width 33 height 33
click at [702, 307] on button "I painted a picture for my friend in a color I thought she would like." at bounding box center [694, 326] width 38 height 38
click at [300, 389] on button "I put on a green outfit because my friends were wearing green. Then I changed b…" at bounding box center [294, 408] width 38 height 38
click at [858, 453] on icon "button" at bounding box center [869, 464] width 23 height 23
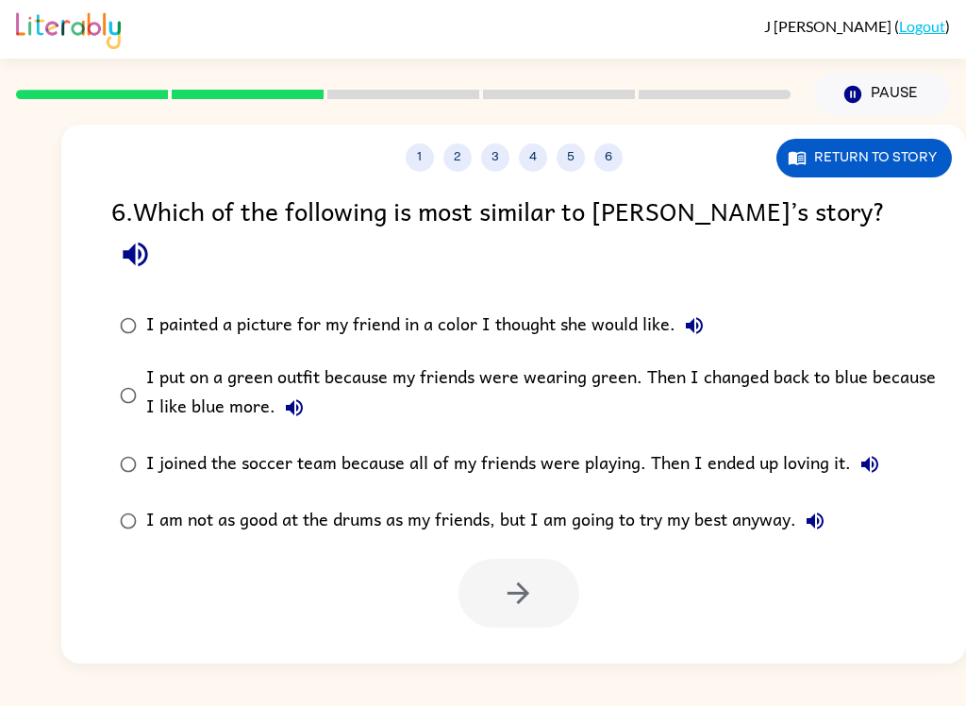
click at [833, 502] on button "I am not as good at the drums as my friends, but I am going to try my best anyw…" at bounding box center [815, 521] width 38 height 38
click at [826, 509] on icon "button" at bounding box center [815, 520] width 23 height 23
click at [811, 512] on icon "button" at bounding box center [815, 520] width 17 height 17
click at [47, 674] on div "J DuBois ( Logout ) Pause Pause 1 2 3 4 5 6 Return to story 6 . Which of the fo…" at bounding box center [483, 353] width 966 height 706
click at [297, 399] on icon "button" at bounding box center [294, 407] width 17 height 17
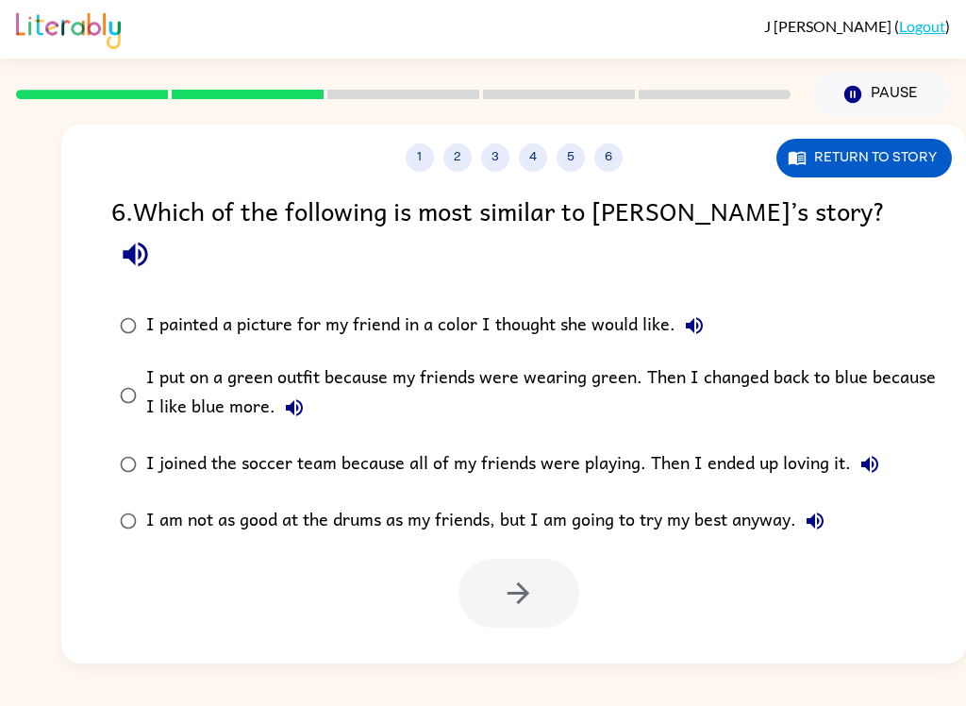
click at [706, 502] on div "I am not as good at the drums as my friends, but I am going to try my best anyw…" at bounding box center [490, 521] width 688 height 38
click at [618, 502] on div "I am not as good at the drums as my friends, but I am going to try my best anyw…" at bounding box center [490, 521] width 688 height 38
click at [545, 565] on button "button" at bounding box center [518, 592] width 121 height 69
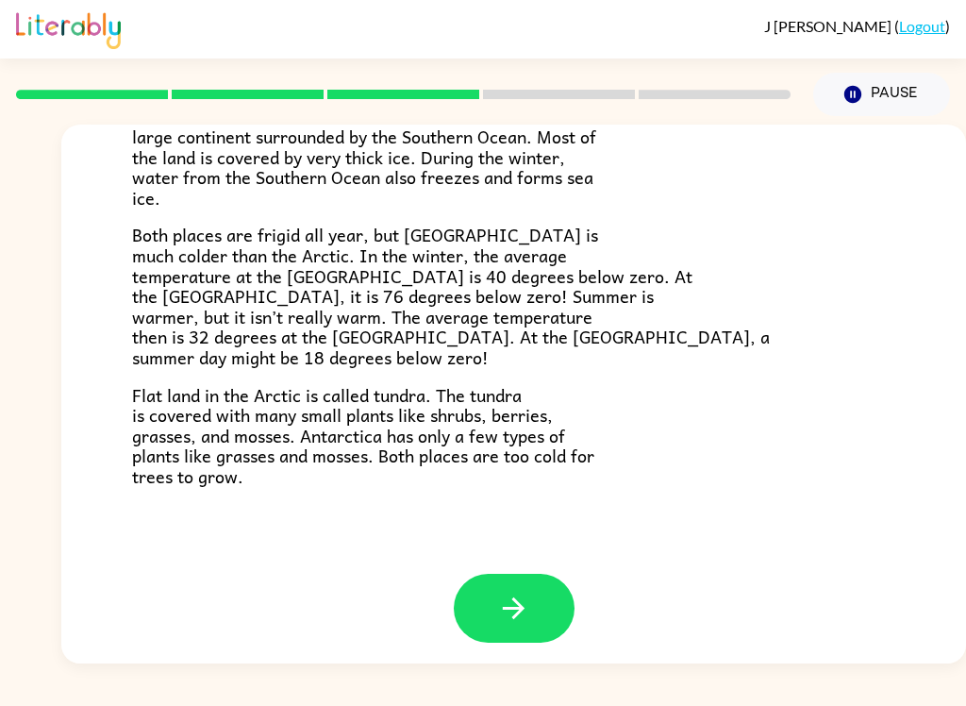
scroll to position [383, 0]
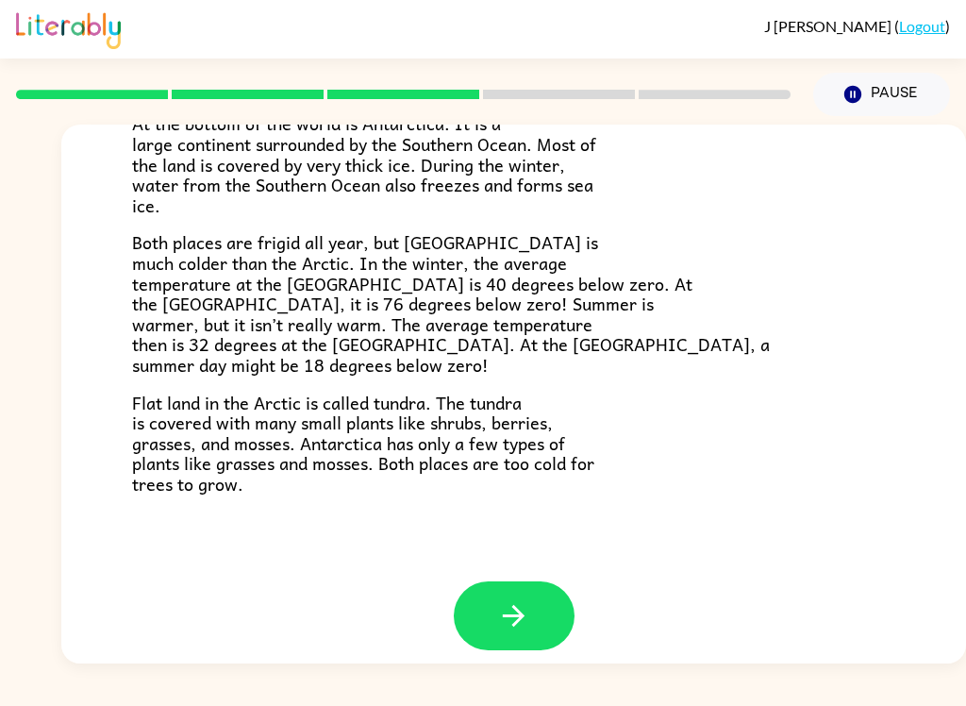
click at [550, 598] on button "button" at bounding box center [514, 615] width 121 height 69
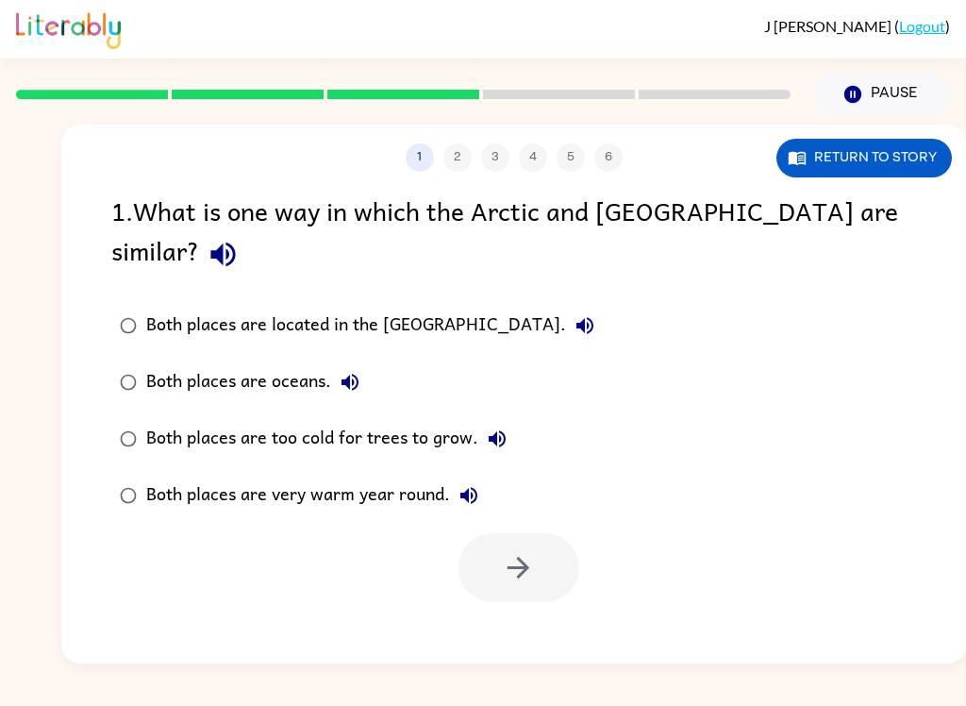
click at [240, 238] on icon "button" at bounding box center [223, 254] width 33 height 33
click at [574, 314] on icon "button" at bounding box center [585, 325] width 23 height 23
click at [340, 371] on icon "button" at bounding box center [350, 382] width 23 height 23
click at [469, 420] on div "Both places are too cold for trees to grow." at bounding box center [331, 439] width 370 height 38
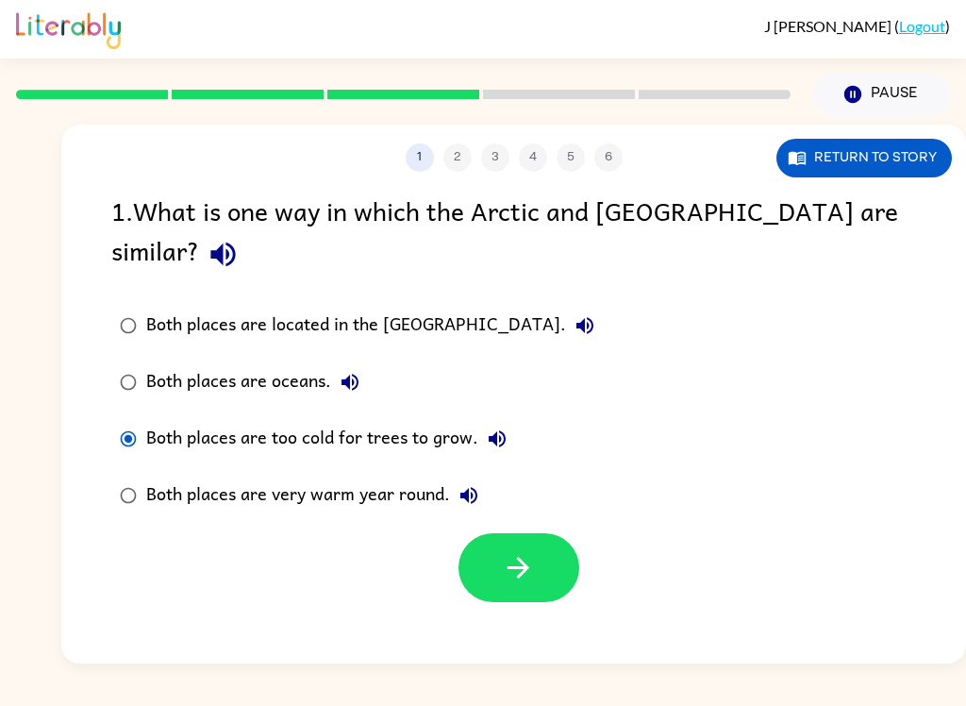
click at [486, 427] on icon "button" at bounding box center [497, 438] width 23 height 23
click at [360, 420] on div "Both places are too cold for trees to grow." at bounding box center [331, 439] width 370 height 38
click at [508, 551] on icon "button" at bounding box center [518, 567] width 33 height 33
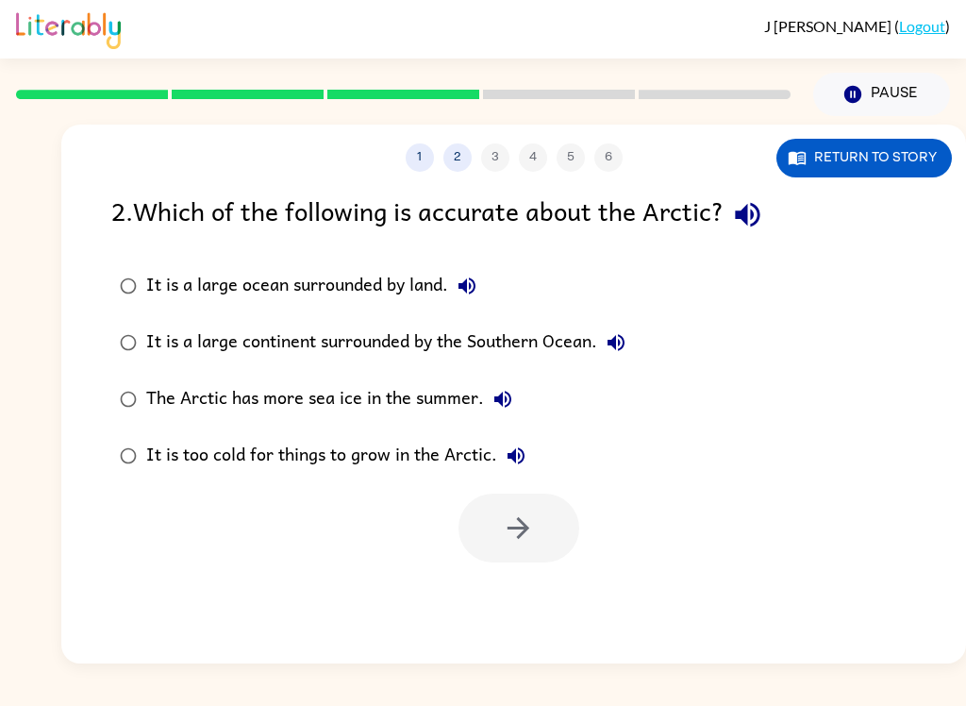
click at [457, 251] on div "2 . Which of the following is accurate about the Arctic? It is a large ocean su…" at bounding box center [513, 377] width 905 height 372
click at [460, 288] on icon "button" at bounding box center [466, 285] width 17 height 17
click at [758, 202] on icon "button" at bounding box center [747, 214] width 33 height 33
click at [461, 289] on icon "button" at bounding box center [466, 285] width 17 height 17
click at [624, 348] on icon "button" at bounding box center [616, 342] width 23 height 23
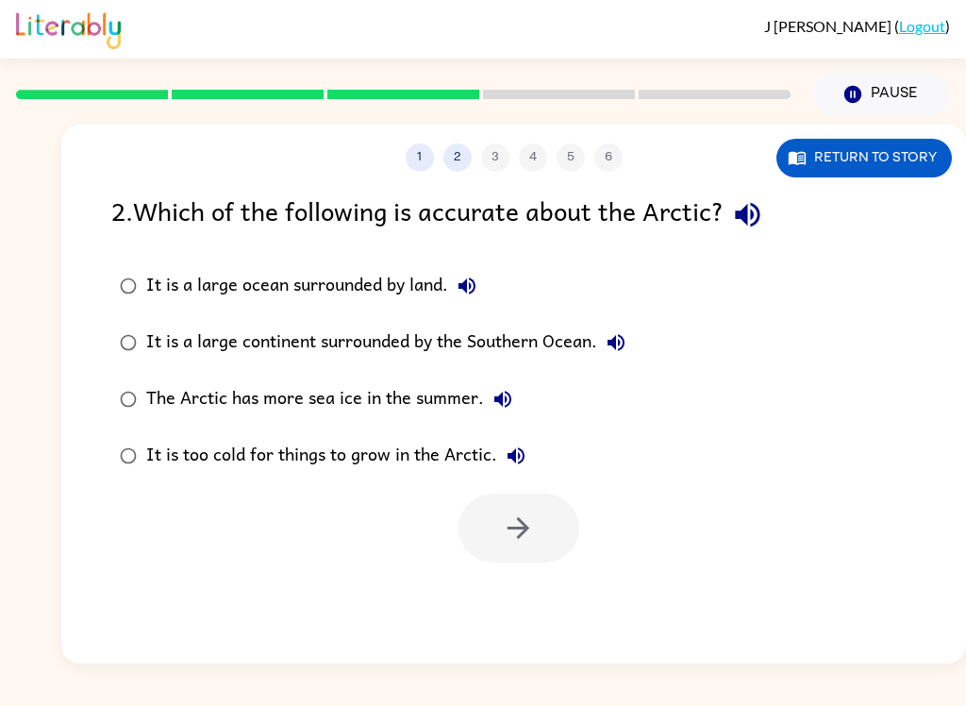
click at [512, 405] on icon "button" at bounding box center [502, 399] width 23 height 23
click at [602, 343] on button "It is a large continent surrounded by the Southern Ocean." at bounding box center [616, 343] width 38 height 38
click at [551, 345] on div "It is a large continent surrounded by the Southern Ocean." at bounding box center [390, 343] width 489 height 38
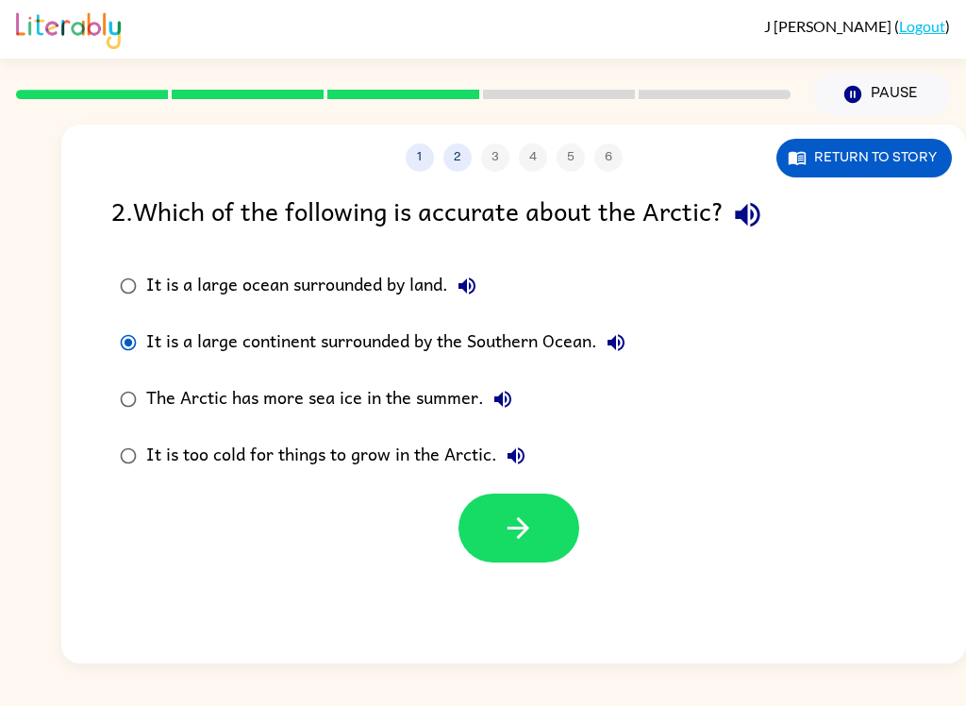
click at [526, 550] on button "button" at bounding box center [518, 527] width 121 height 69
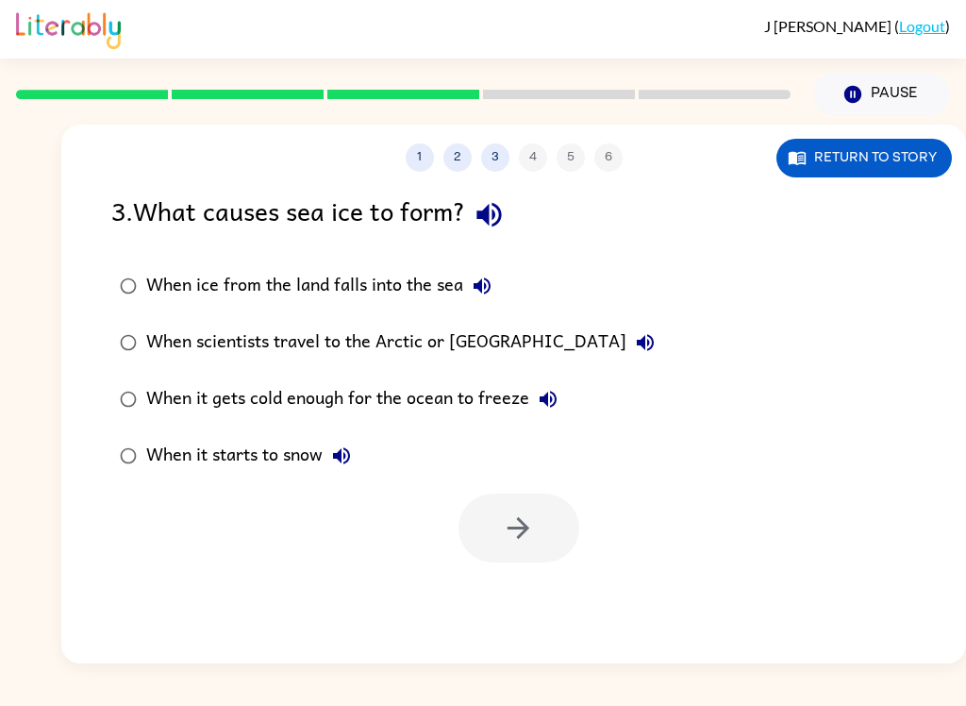
click at [493, 225] on icon "button" at bounding box center [489, 214] width 33 height 33
click at [474, 283] on icon "button" at bounding box center [482, 286] width 23 height 23
click at [455, 289] on div "When ice from the land falls into the sea" at bounding box center [323, 286] width 355 height 38
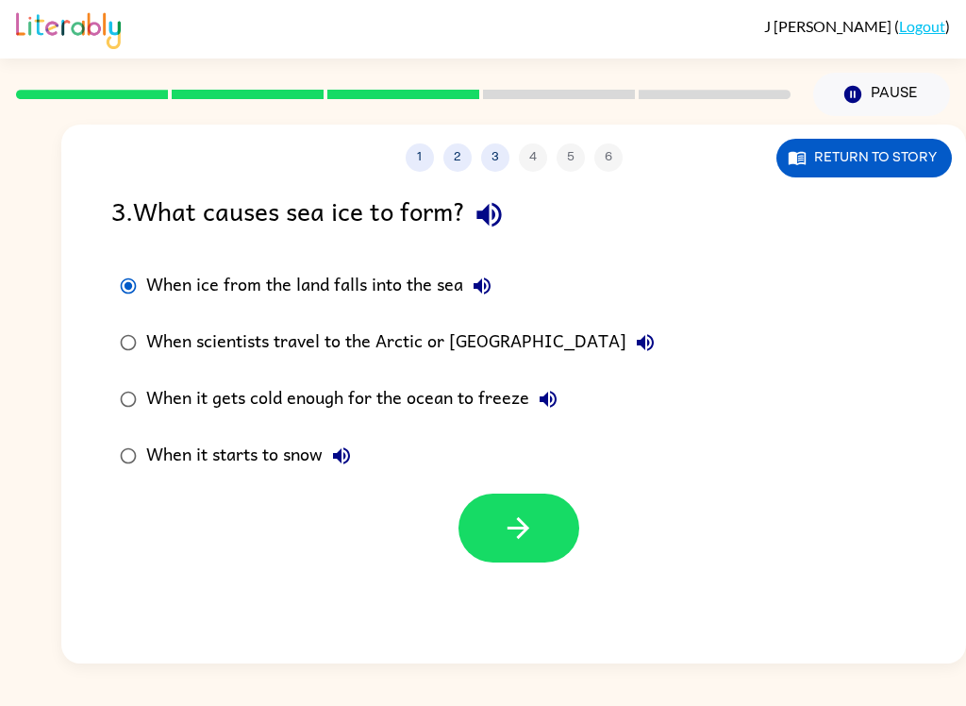
click at [542, 533] on button "button" at bounding box center [518, 527] width 121 height 69
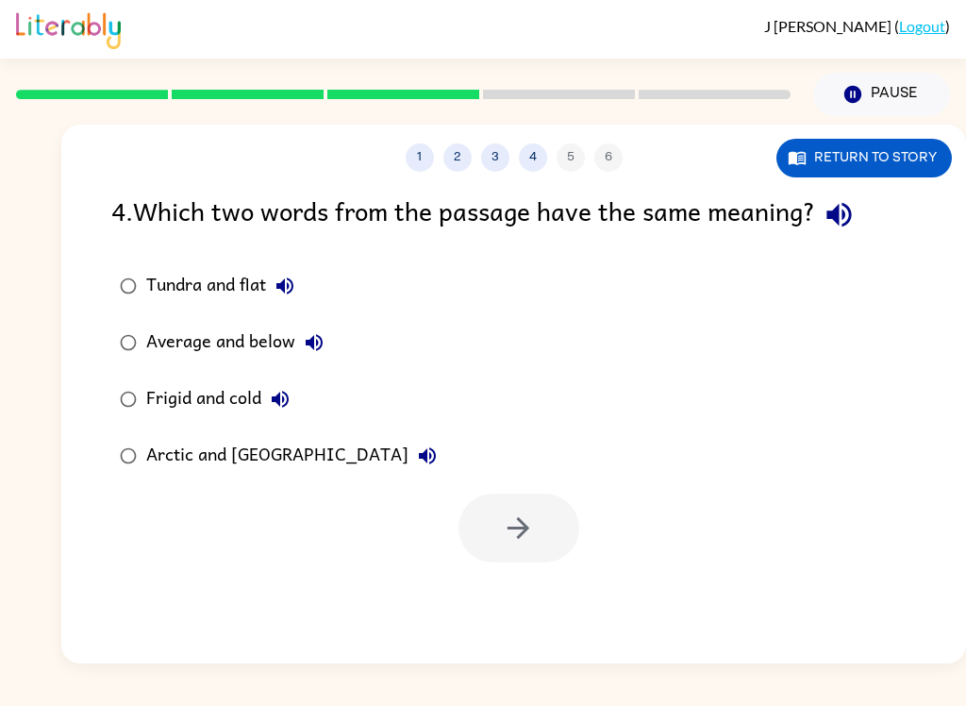
click at [849, 213] on icon "button" at bounding box center [838, 215] width 25 height 25
click at [296, 297] on icon "button" at bounding box center [285, 286] width 23 height 23
click at [325, 343] on button "Average and below" at bounding box center [314, 343] width 38 height 38
click at [308, 380] on label "Frigid and cold" at bounding box center [278, 399] width 355 height 57
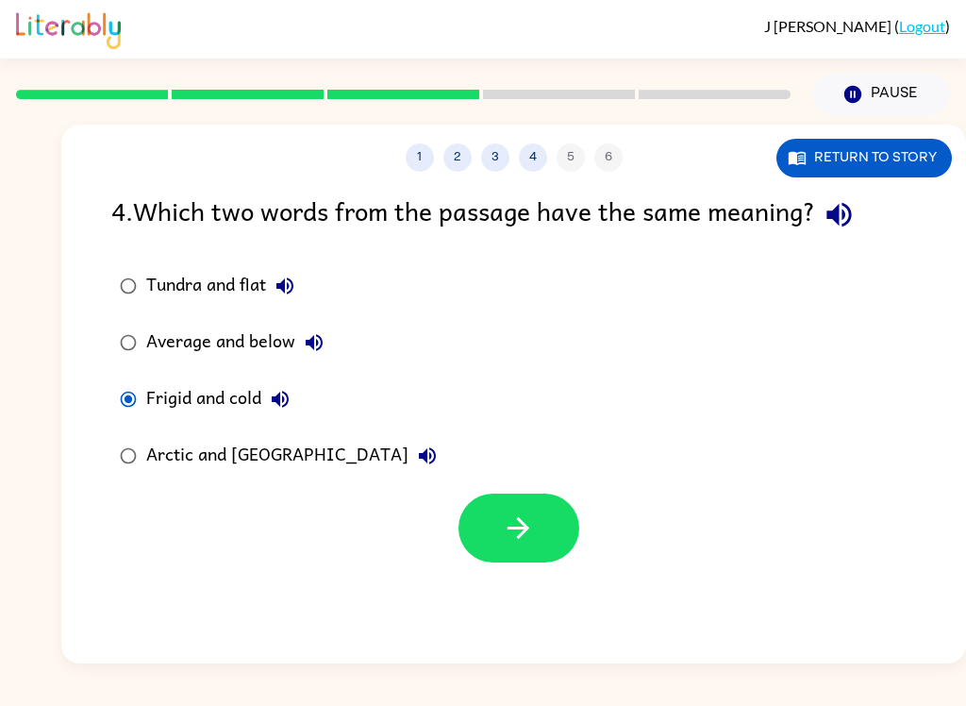
click at [297, 390] on button "Frigid and cold" at bounding box center [280, 399] width 38 height 38
click at [408, 475] on button "Arctic and Antarctica" at bounding box center [427, 456] width 38 height 38
click at [841, 223] on icon "button" at bounding box center [839, 214] width 33 height 33
click at [291, 275] on icon "button" at bounding box center [285, 286] width 23 height 23
click at [250, 380] on label "Frigid and cold" at bounding box center [278, 399] width 355 height 57
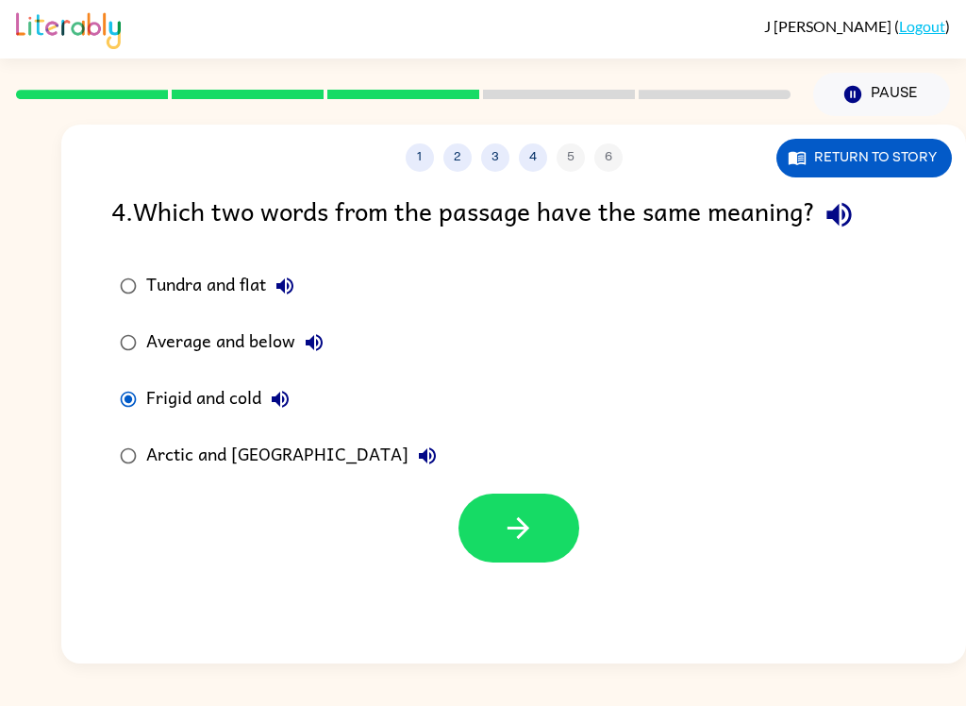
click at [246, 407] on div "Frigid and cold" at bounding box center [222, 399] width 153 height 38
click at [268, 417] on div "Frigid and cold" at bounding box center [222, 399] width 153 height 38
click at [278, 409] on icon "button" at bounding box center [280, 399] width 23 height 23
click at [509, 548] on button "button" at bounding box center [518, 527] width 121 height 69
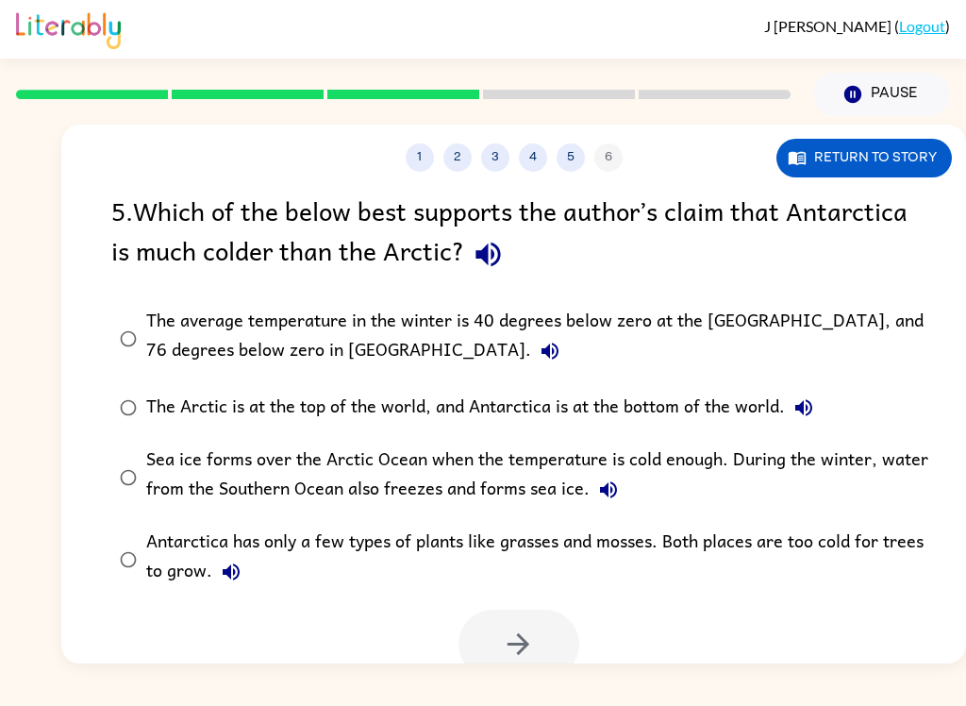
click at [501, 240] on icon "button" at bounding box center [488, 254] width 33 height 33
click at [531, 365] on button "The average temperature in the winter is 40 degrees below zero at the North Pol…" at bounding box center [550, 351] width 38 height 38
click at [820, 400] on button "The Arctic is at the top of the world, and Antarctica is at the bottom of the w…" at bounding box center [804, 408] width 38 height 38
click at [616, 496] on icon "button" at bounding box center [608, 489] width 23 height 23
click at [606, 455] on div "Sea ice forms over the Arctic Ocean when the temperature is cold enough. During…" at bounding box center [543, 476] width 795 height 63
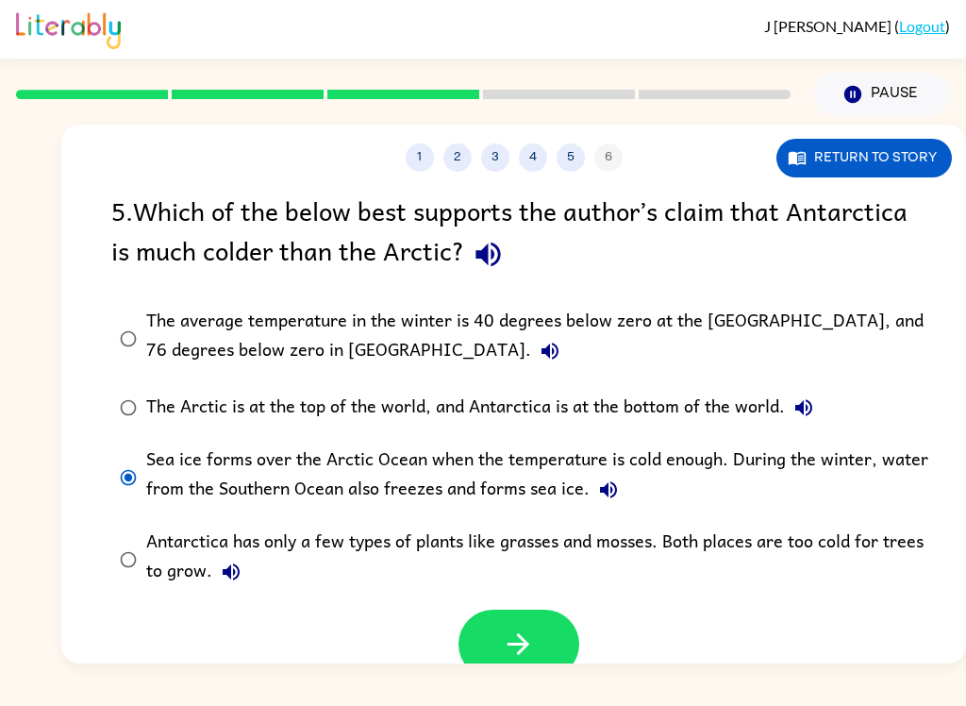
click at [567, 652] on button "button" at bounding box center [518, 643] width 121 height 69
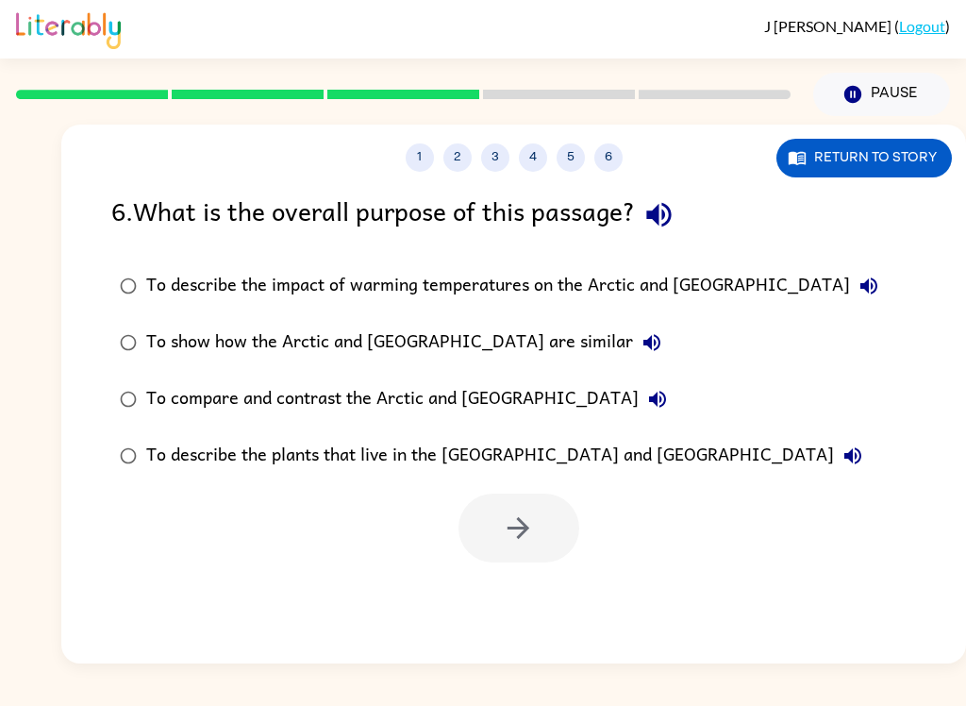
click at [671, 208] on icon "button" at bounding box center [658, 215] width 25 height 25
click at [850, 299] on button "To describe the impact of warming temperatures on the Arctic and Antarctica" at bounding box center [869, 286] width 38 height 38
click at [723, 291] on div "To describe the impact of warming temperatures on the Arctic and Antarctica" at bounding box center [516, 286] width 741 height 38
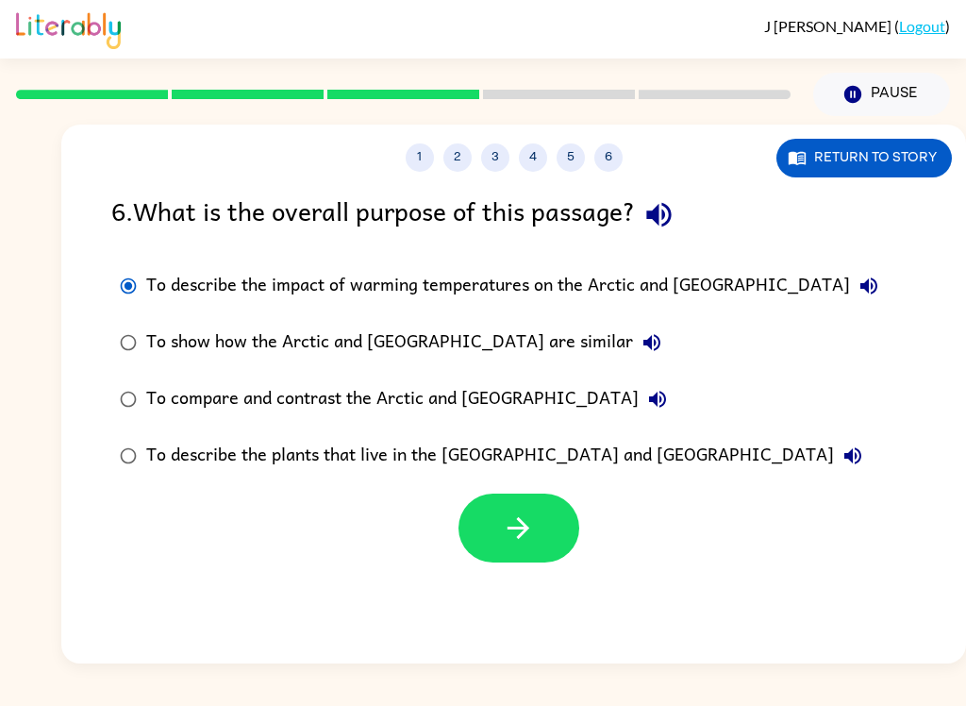
click at [558, 520] on button "button" at bounding box center [518, 527] width 121 height 69
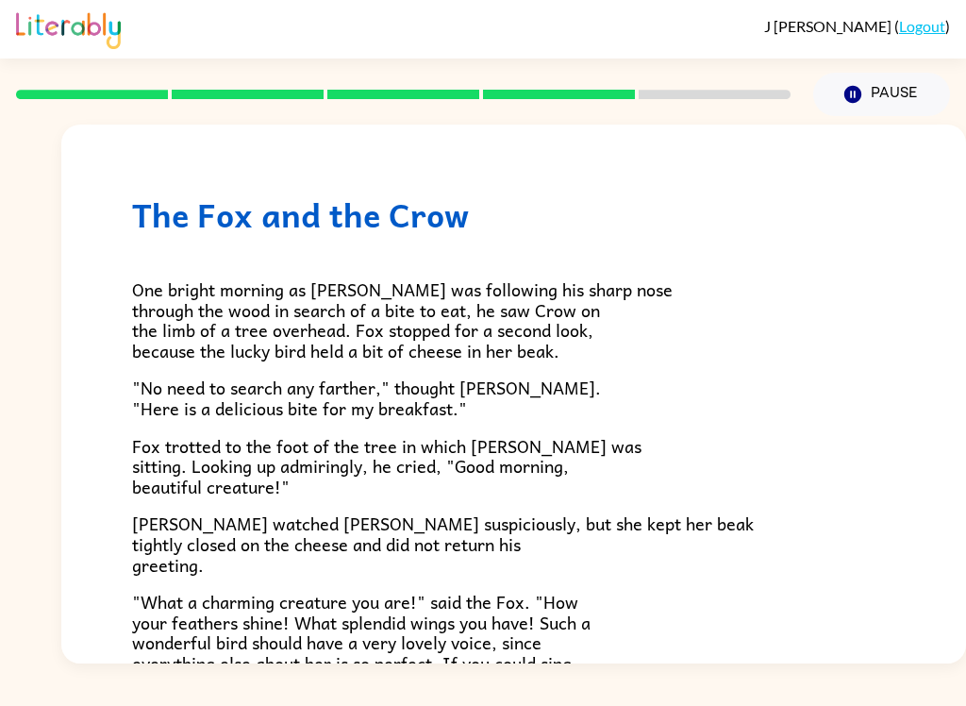
click at [638, 330] on p "One bright morning as Fox was following his sharp nose through the wood in sear…" at bounding box center [513, 319] width 763 height 81
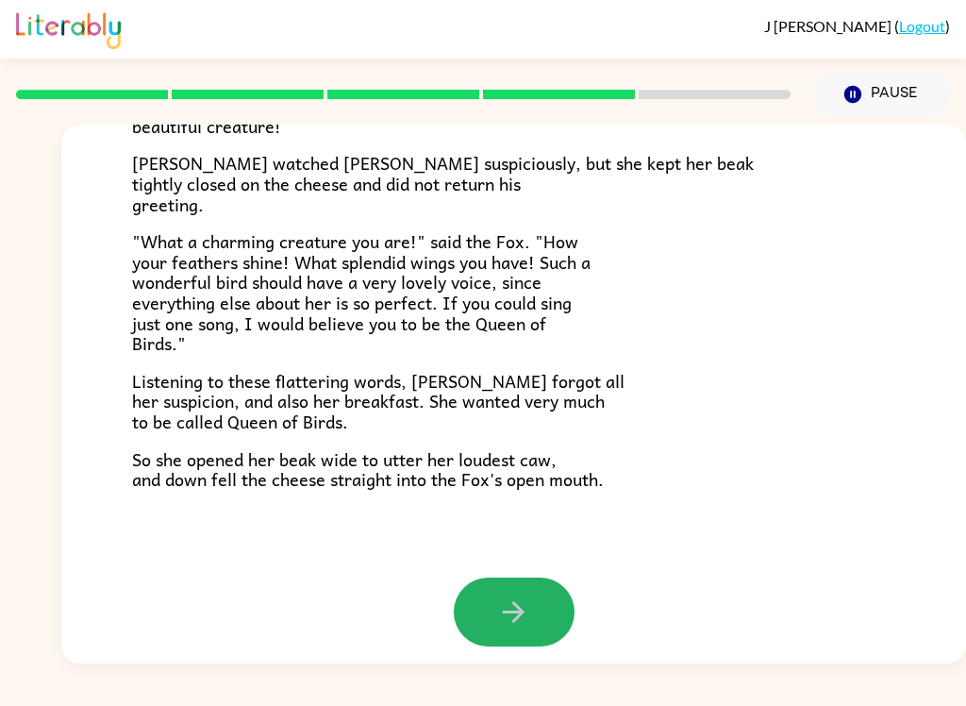
scroll to position [358, 0]
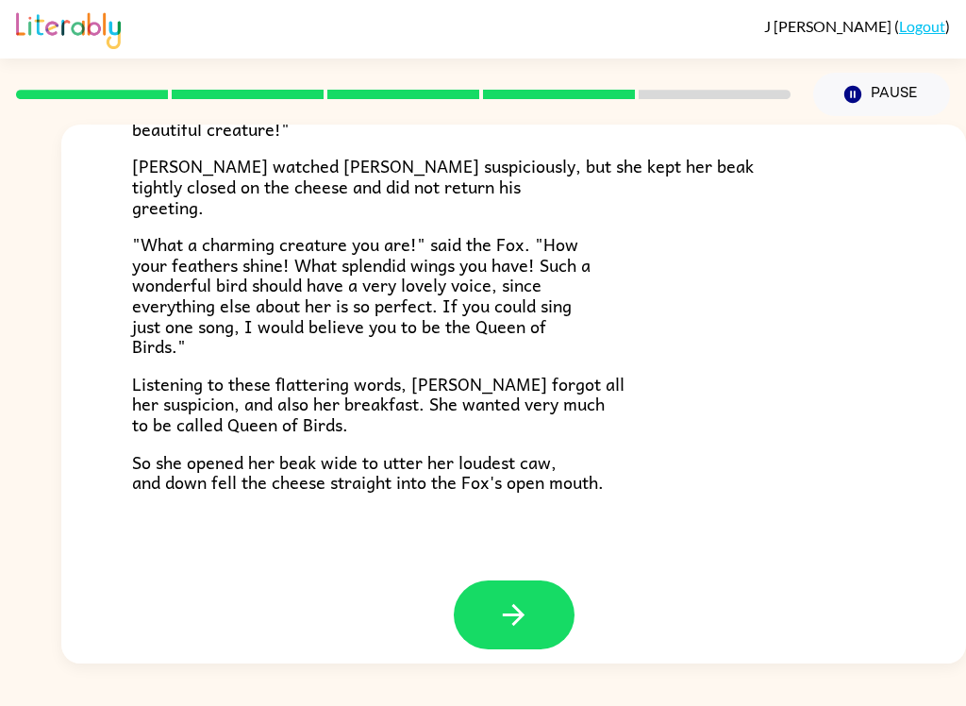
click at [536, 590] on button "button" at bounding box center [514, 614] width 121 height 69
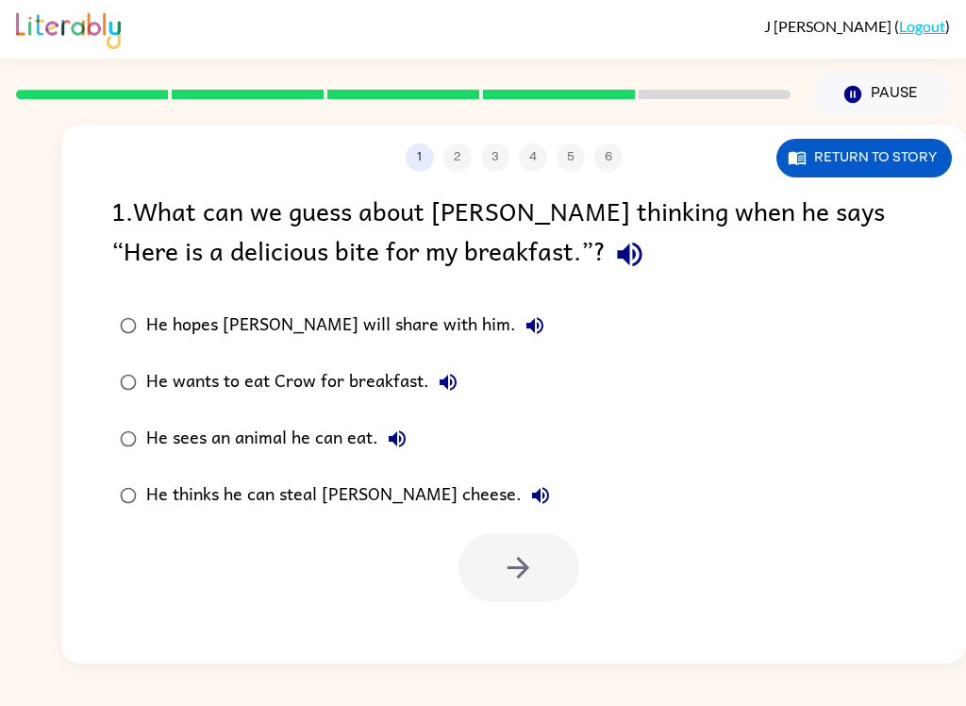
click at [595, 275] on div "1 2 3 4 5 6 Return to story 1 . What can we guess about Fox’s thinking when he …" at bounding box center [513, 394] width 905 height 539
click at [558, 533] on div at bounding box center [518, 567] width 121 height 69
click at [401, 467] on label "He thinks he can steal Crow’s cheese." at bounding box center [335, 495] width 468 height 57
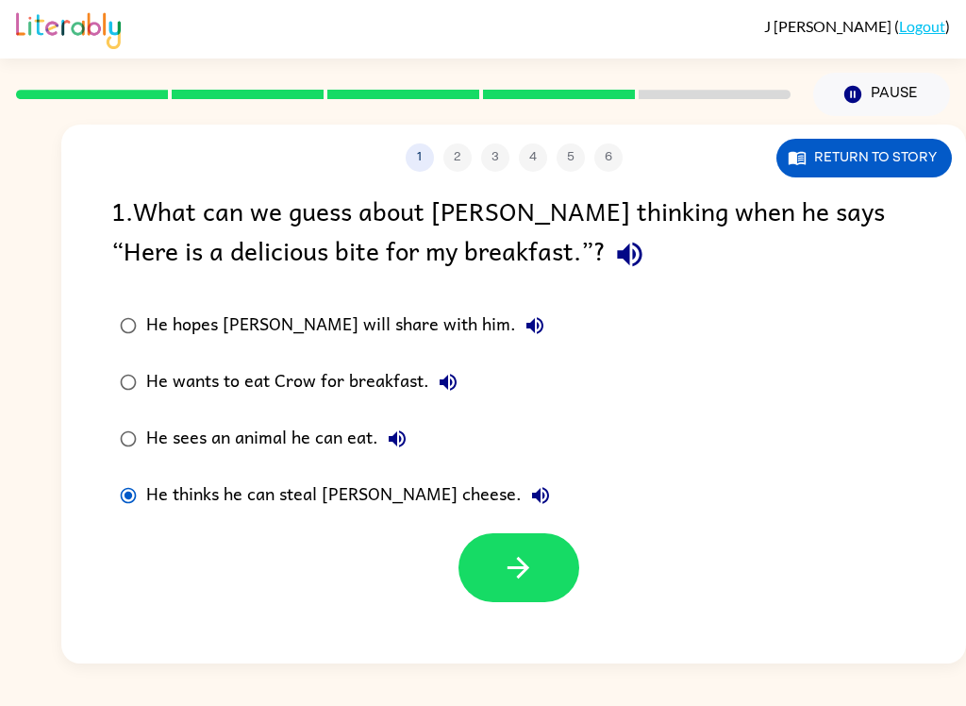
click at [400, 159] on div "1 2 3 4 5 6" at bounding box center [513, 157] width 905 height 28
click at [413, 162] on button "1" at bounding box center [420, 157] width 28 height 28
click at [465, 164] on div "1 2 3 4 5 6" at bounding box center [513, 157] width 905 height 28
click at [606, 239] on button "button" at bounding box center [630, 254] width 48 height 48
click at [524, 337] on icon "button" at bounding box center [535, 325] width 23 height 23
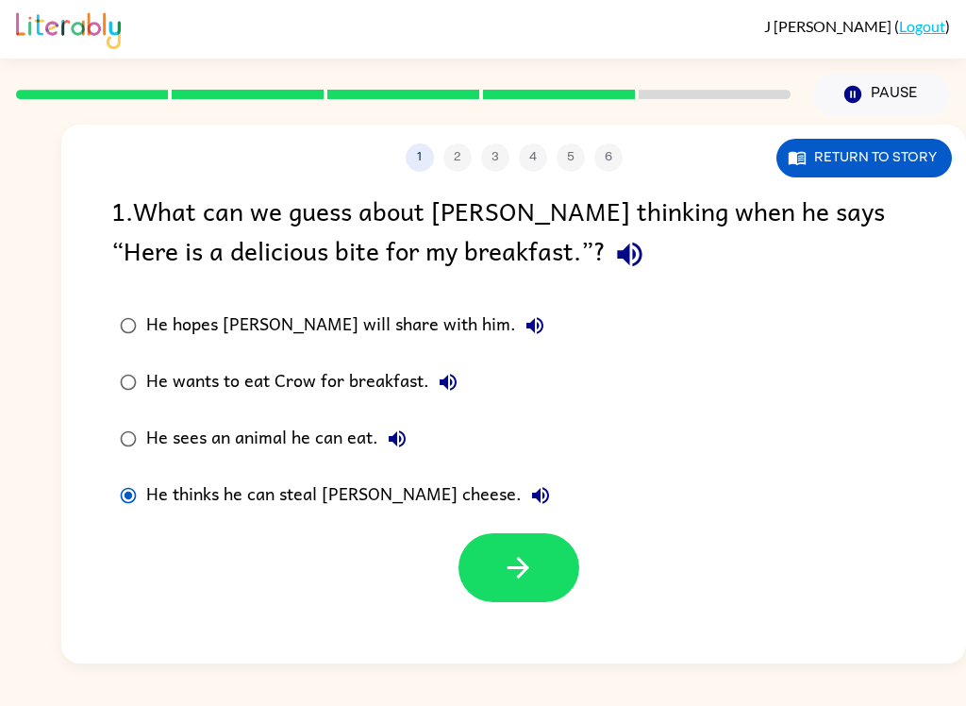
click at [431, 386] on button "He wants to eat Crow for breakfast." at bounding box center [448, 382] width 38 height 38
click at [402, 379] on div "He wants to eat Crow for breakfast." at bounding box center [306, 382] width 321 height 38
click at [542, 583] on button "button" at bounding box center [518, 567] width 121 height 69
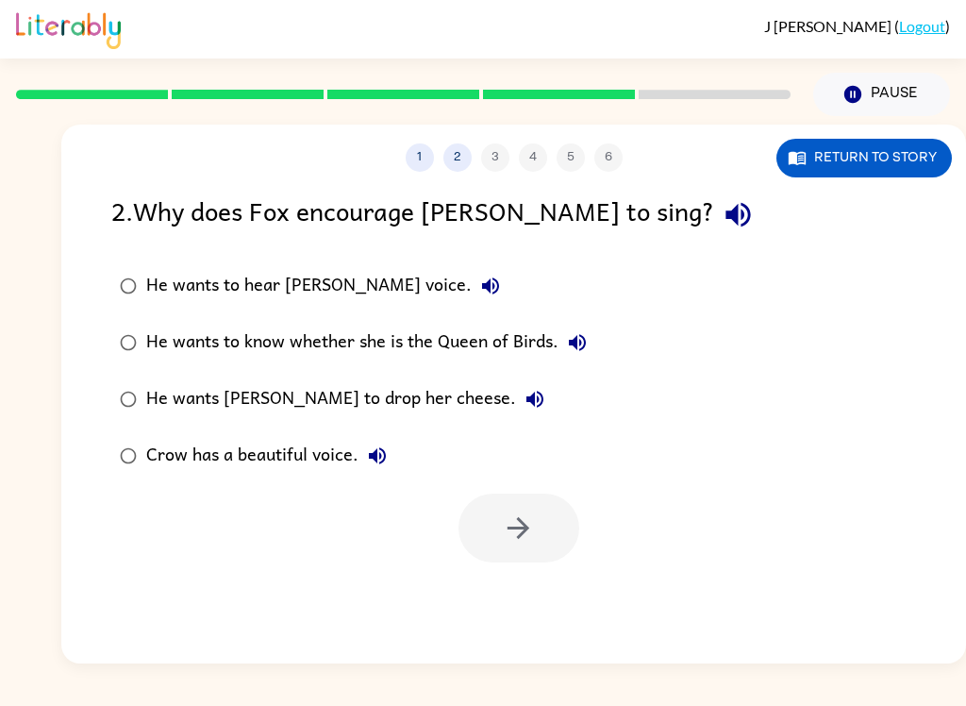
click at [722, 211] on icon "button" at bounding box center [738, 214] width 33 height 33
click at [472, 286] on button "He wants to hear Crow's voice." at bounding box center [491, 286] width 38 height 38
click at [569, 350] on icon "button" at bounding box center [577, 342] width 23 height 23
click at [508, 357] on div "He wants to know whether she is the Queen of Birds." at bounding box center [371, 343] width 450 height 38
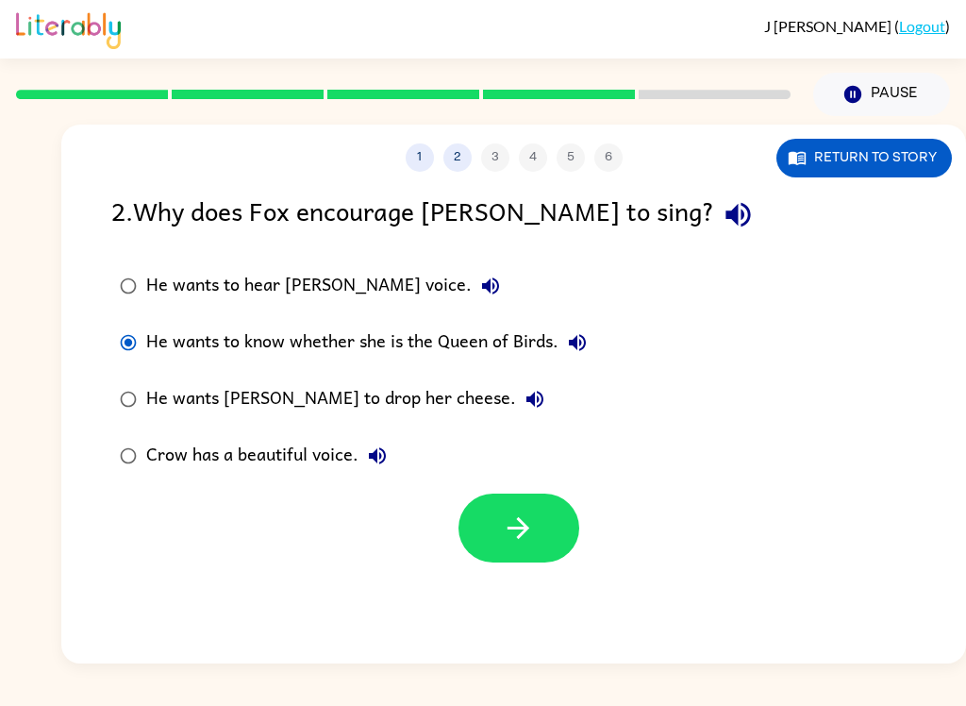
click at [506, 337] on div "He wants to know whether she is the Queen of Birds." at bounding box center [371, 343] width 450 height 38
click at [541, 527] on button "button" at bounding box center [518, 527] width 121 height 69
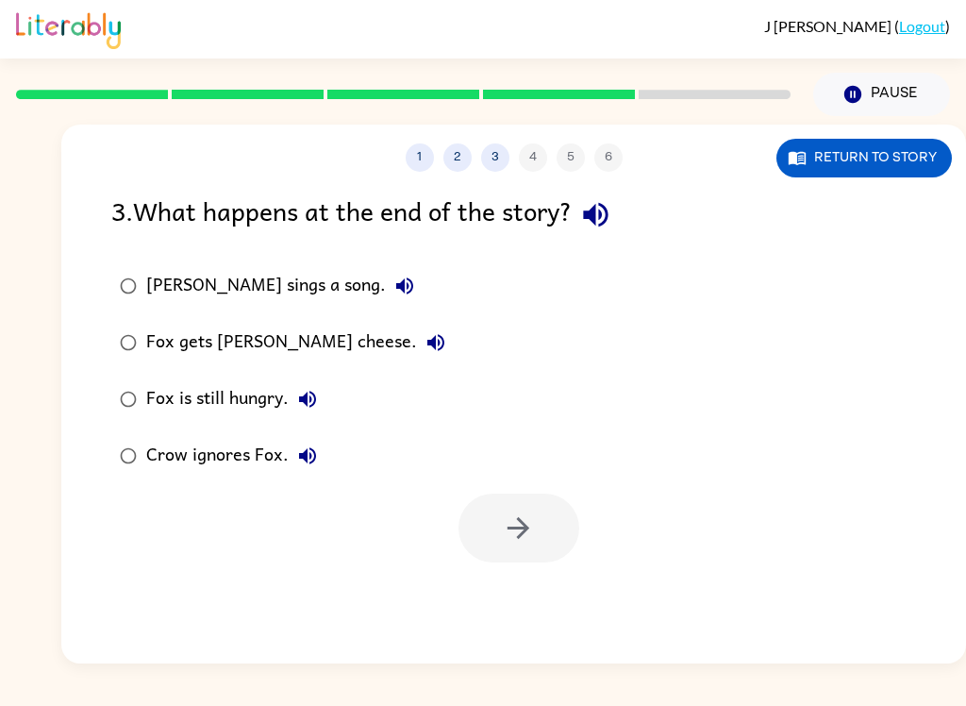
click at [393, 286] on icon "button" at bounding box center [404, 286] width 23 height 23
click at [608, 223] on icon "button" at bounding box center [595, 215] width 25 height 25
click at [316, 276] on div "Fox sings a song." at bounding box center [284, 286] width 277 height 38
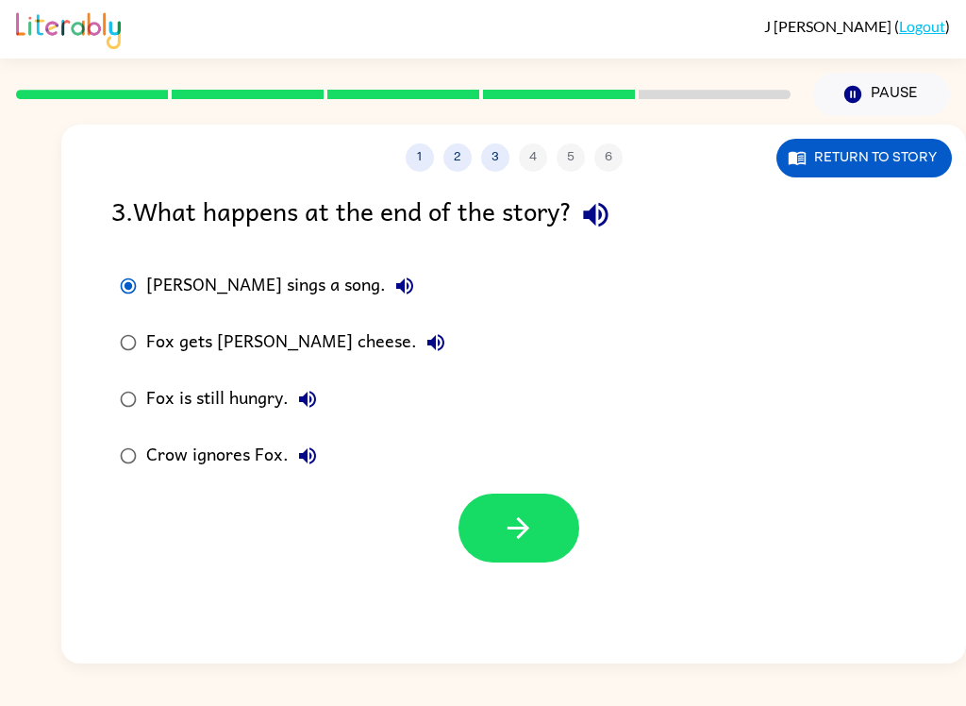
click at [393, 277] on icon "button" at bounding box center [404, 286] width 23 height 23
click at [417, 338] on button "Fox gets Crow's cheese." at bounding box center [436, 343] width 38 height 38
click at [314, 398] on icon "button" at bounding box center [307, 399] width 23 height 23
click at [417, 346] on button "Fox gets Crow's cheese." at bounding box center [436, 343] width 38 height 38
click at [299, 340] on div "Fox gets Crow's cheese." at bounding box center [300, 343] width 308 height 38
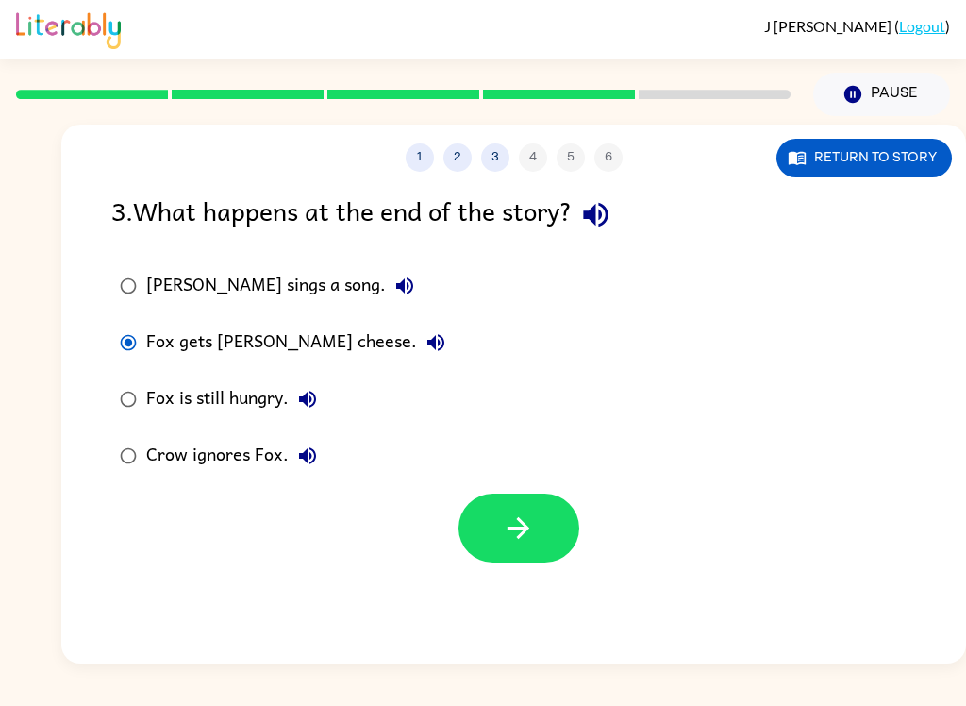
click at [519, 525] on icon "button" at bounding box center [518, 527] width 33 height 33
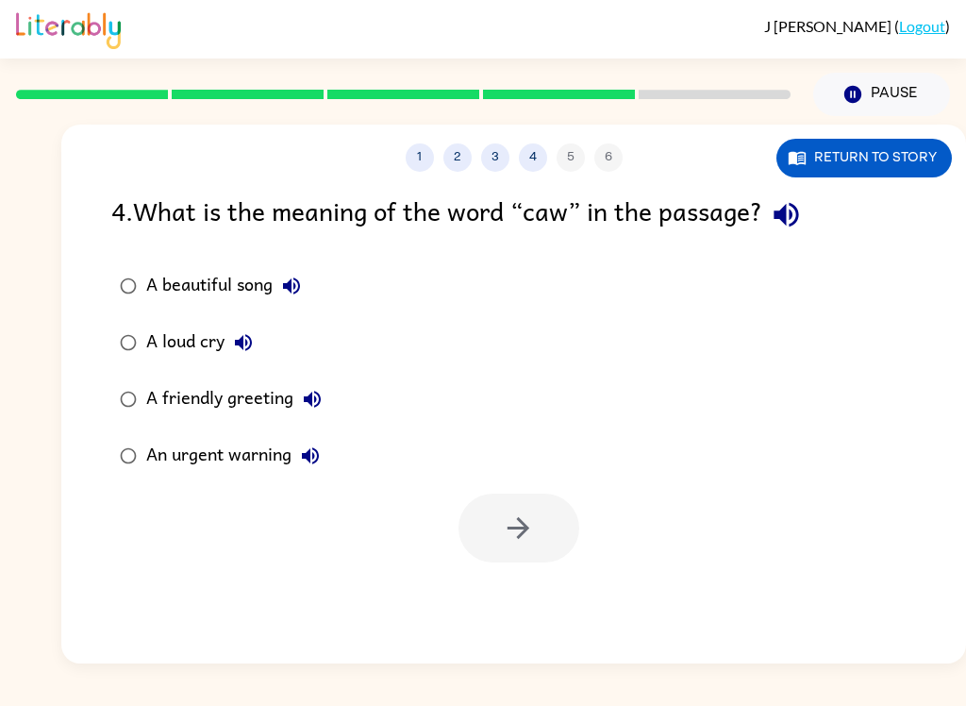
click at [798, 223] on icon "button" at bounding box center [786, 214] width 33 height 33
click at [810, 217] on button "button" at bounding box center [786, 215] width 48 height 48
click at [281, 301] on button "A beautiful song" at bounding box center [292, 286] width 38 height 38
click at [246, 345] on icon "button" at bounding box center [243, 342] width 17 height 17
click at [313, 404] on icon "button" at bounding box center [312, 399] width 23 height 23
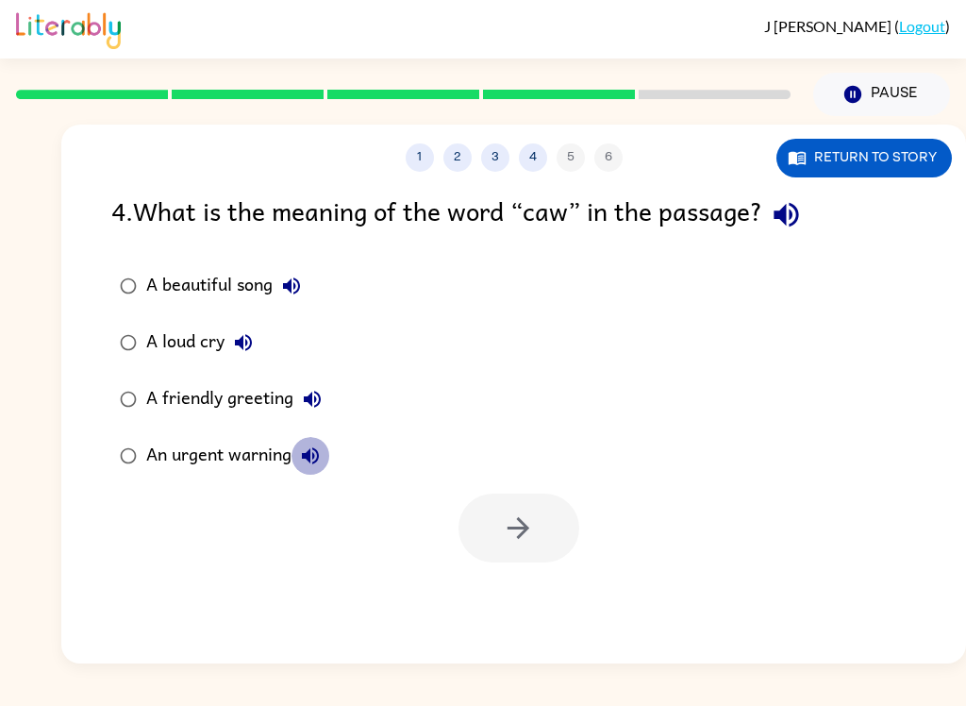
click at [326, 447] on button "An urgent warning" at bounding box center [310, 456] width 38 height 38
click at [179, 342] on div "A loud cry" at bounding box center [204, 343] width 116 height 38
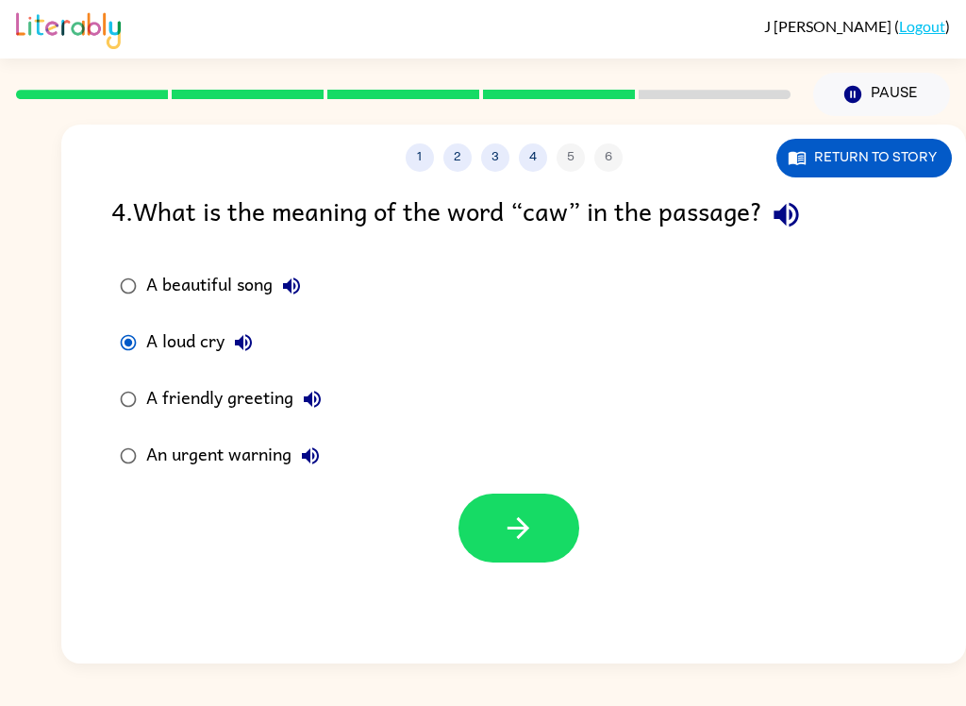
click at [494, 547] on button "button" at bounding box center [518, 527] width 121 height 69
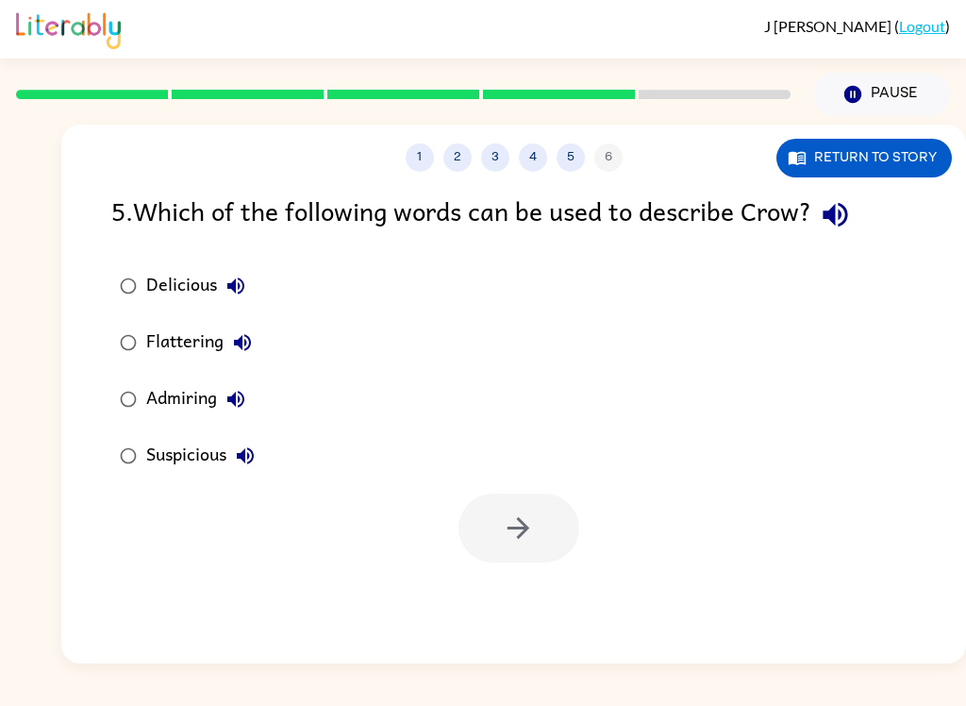
click at [834, 231] on icon "button" at bounding box center [835, 214] width 33 height 33
click at [245, 275] on icon "button" at bounding box center [236, 286] width 23 height 23
click at [250, 358] on button "Flattering" at bounding box center [243, 343] width 38 height 38
click at [252, 395] on button "Admiring" at bounding box center [236, 399] width 38 height 38
click at [262, 445] on button "Suspicious" at bounding box center [245, 456] width 38 height 38
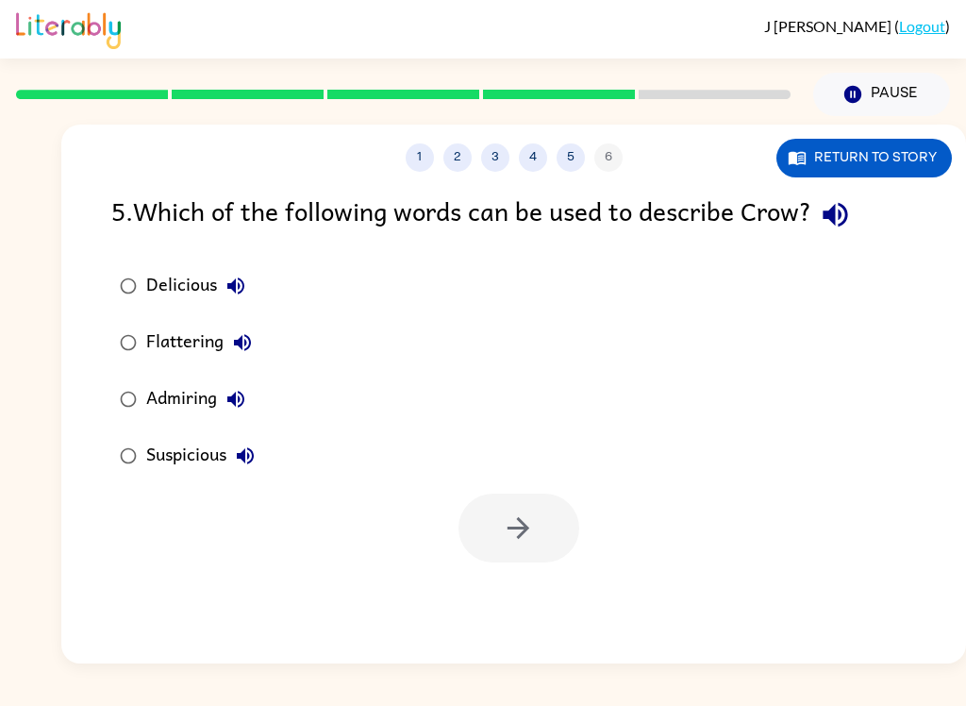
click at [191, 294] on div "Delicious" at bounding box center [200, 286] width 108 height 38
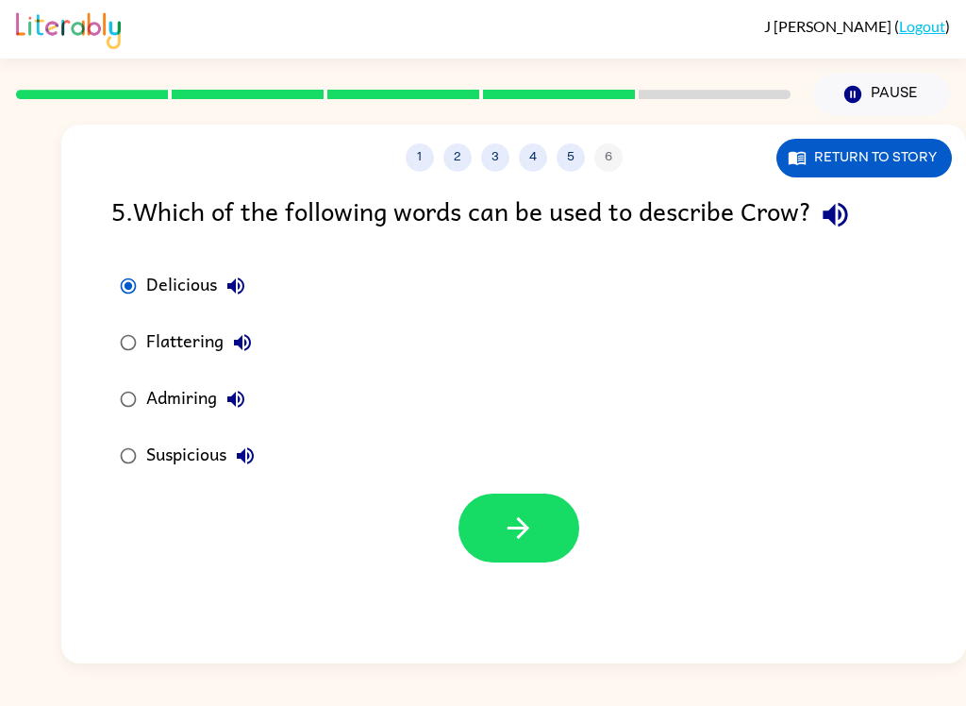
click at [554, 587] on div "1 2 3 4 5 6 Return to story 5 . Which of the following words can be used to des…" at bounding box center [513, 394] width 905 height 539
click at [500, 534] on button "button" at bounding box center [518, 527] width 121 height 69
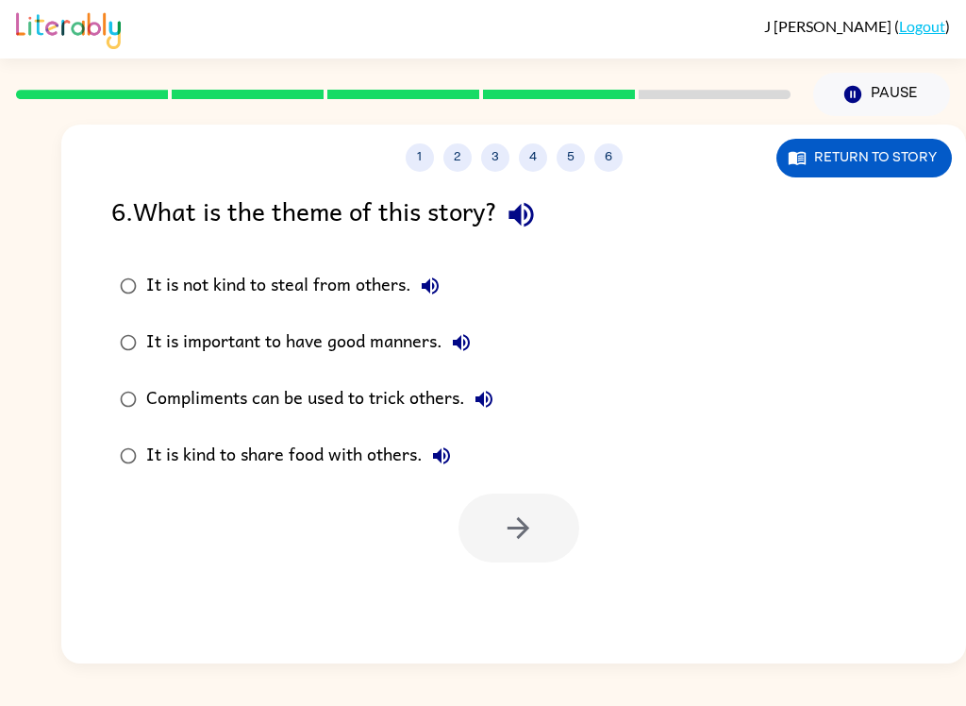
click at [532, 220] on icon "button" at bounding box center [520, 215] width 25 height 25
click at [437, 284] on icon "button" at bounding box center [430, 286] width 23 height 23
click at [374, 308] on label "It is not kind to steal from others." at bounding box center [306, 286] width 411 height 57
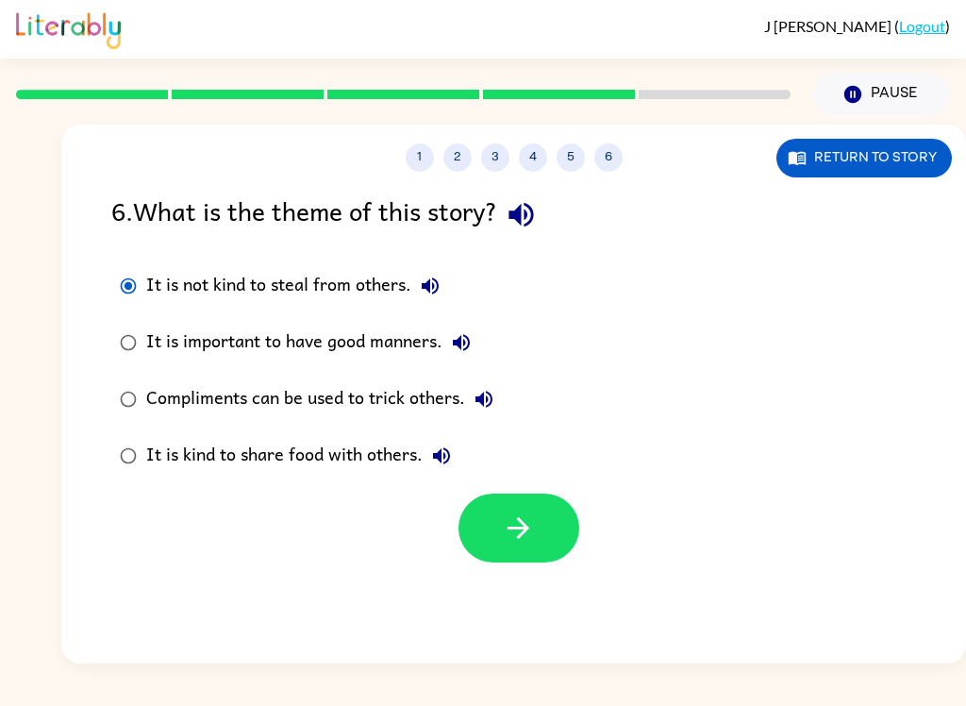
click at [517, 523] on icon "button" at bounding box center [518, 527] width 33 height 33
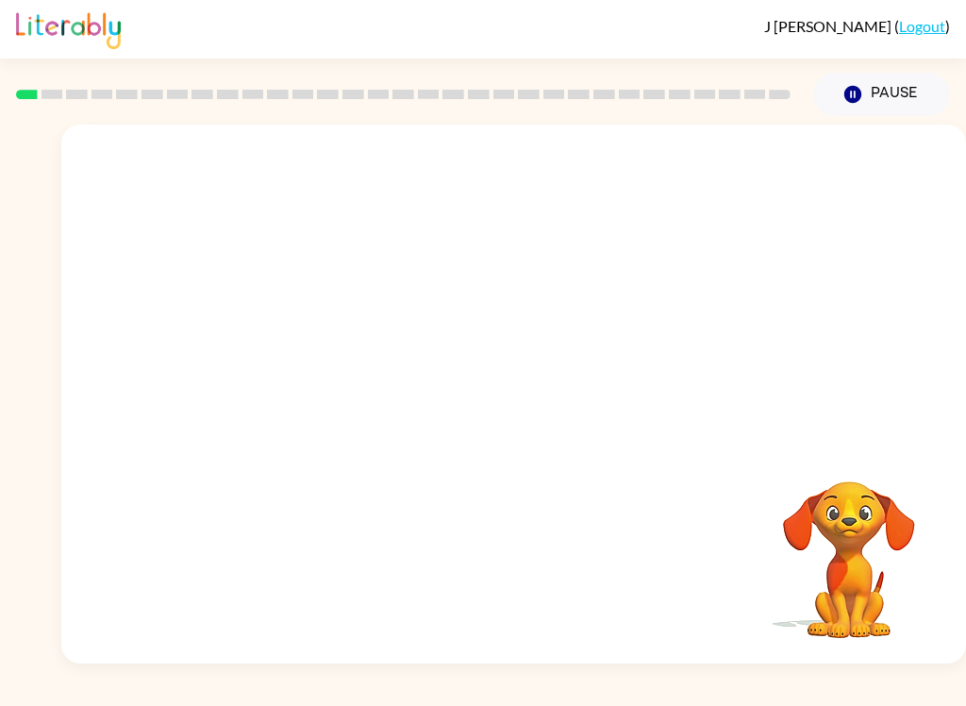
click at [865, 107] on button "Pause Pause" at bounding box center [881, 94] width 137 height 43
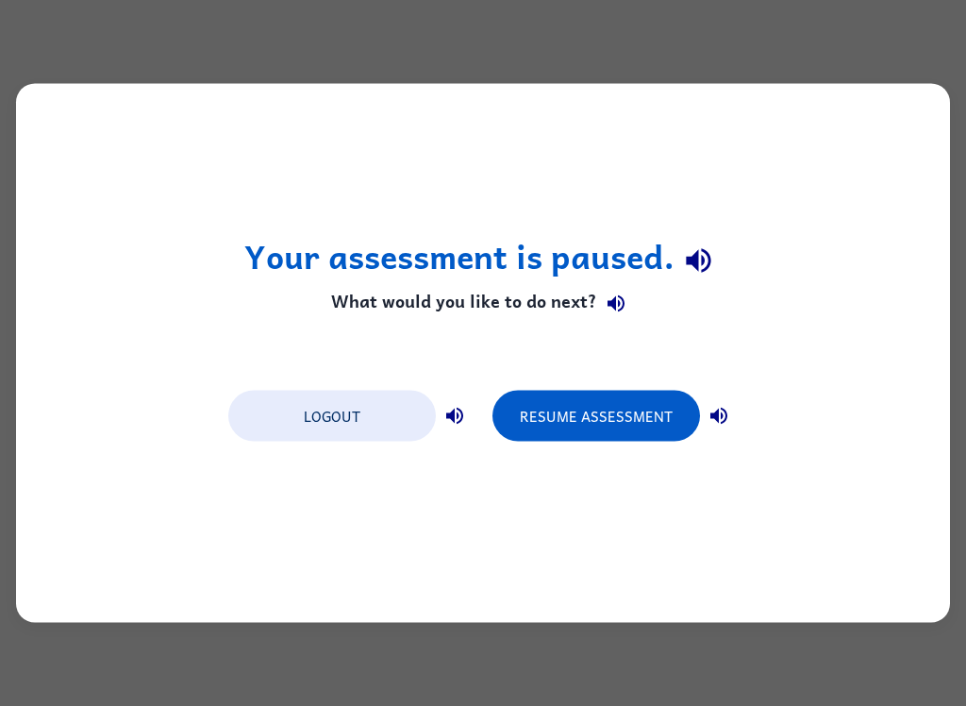
click at [599, 412] on button "Resume Assessment" at bounding box center [596, 416] width 208 height 51
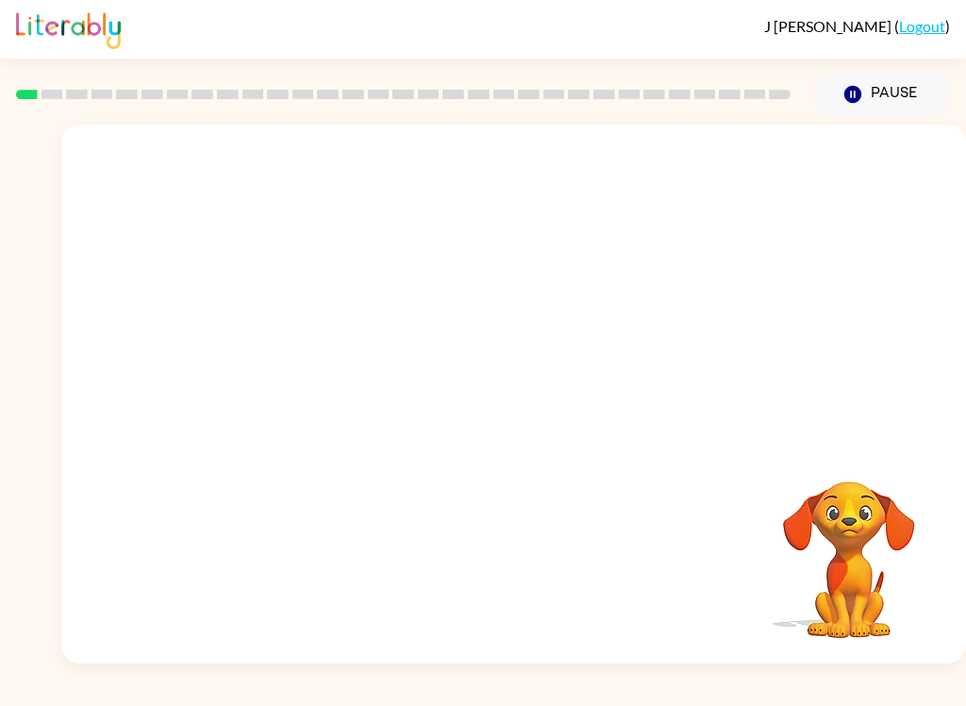
click at [868, 89] on button "Pause Pause" at bounding box center [881, 94] width 137 height 43
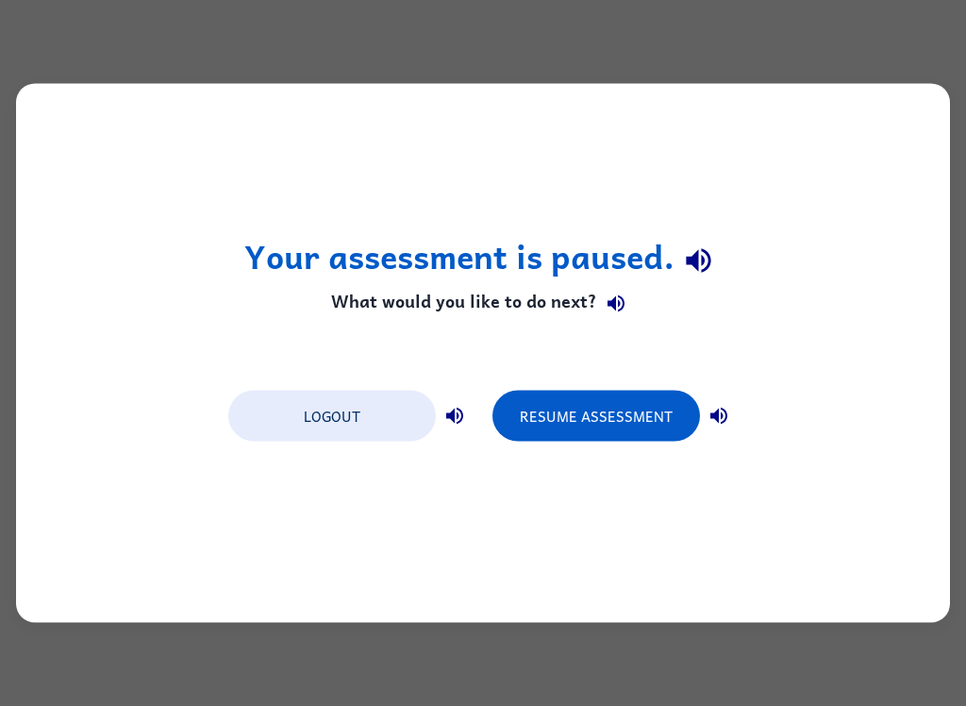
click at [594, 407] on button "Resume Assessment" at bounding box center [596, 416] width 208 height 51
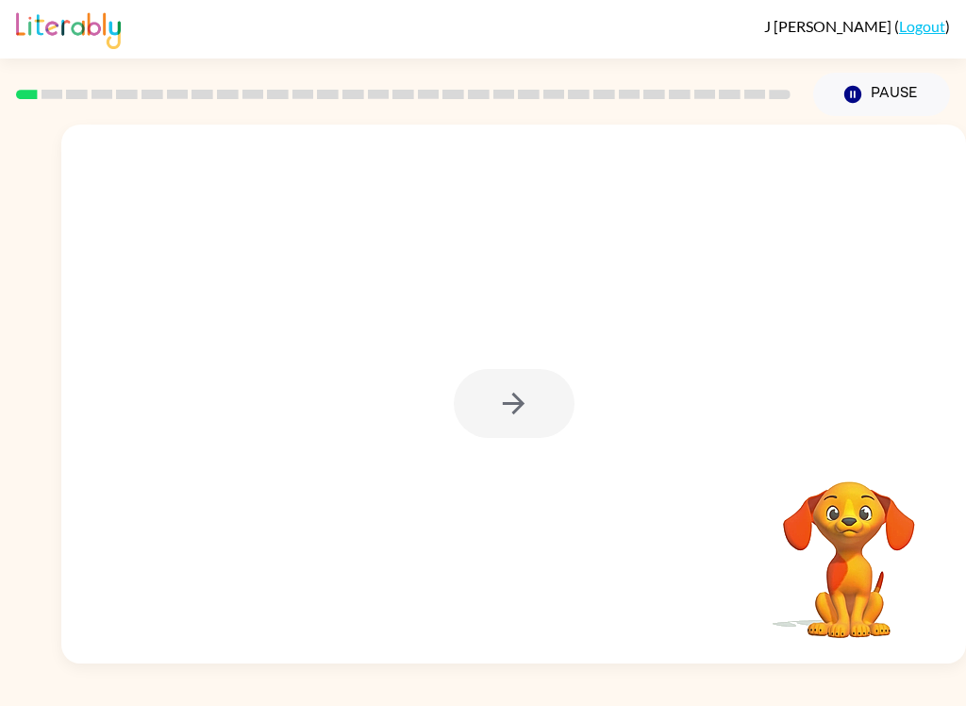
click at [874, 89] on button "Pause Pause" at bounding box center [881, 94] width 137 height 43
click at [861, 101] on icon "Pause" at bounding box center [852, 94] width 21 height 21
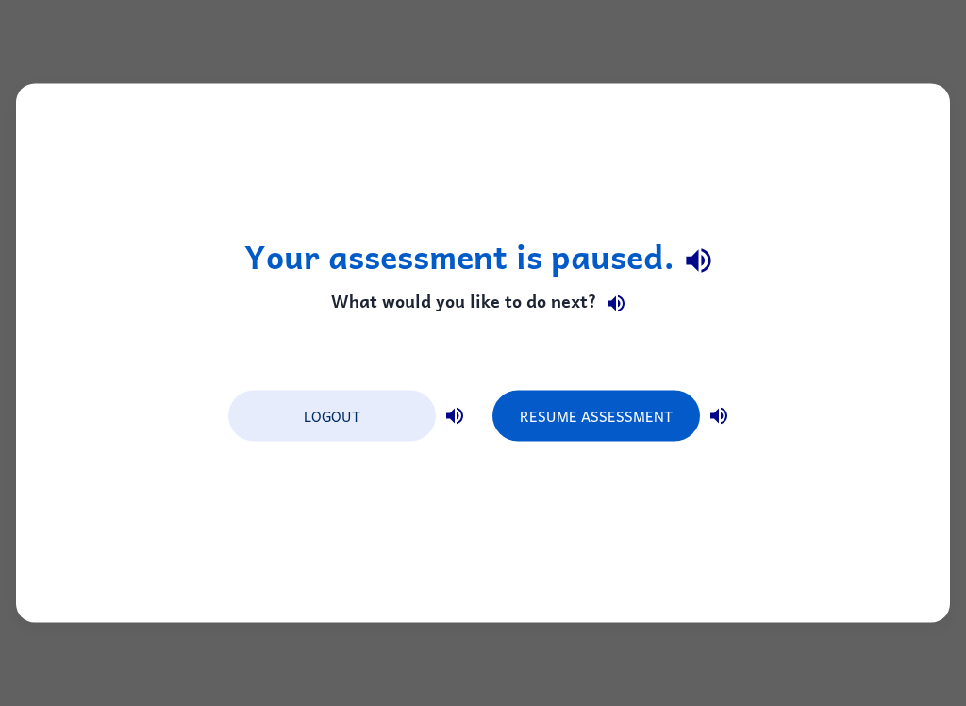
click at [361, 409] on button "Logout" at bounding box center [332, 416] width 208 height 51
